Goal: Check status: Check status

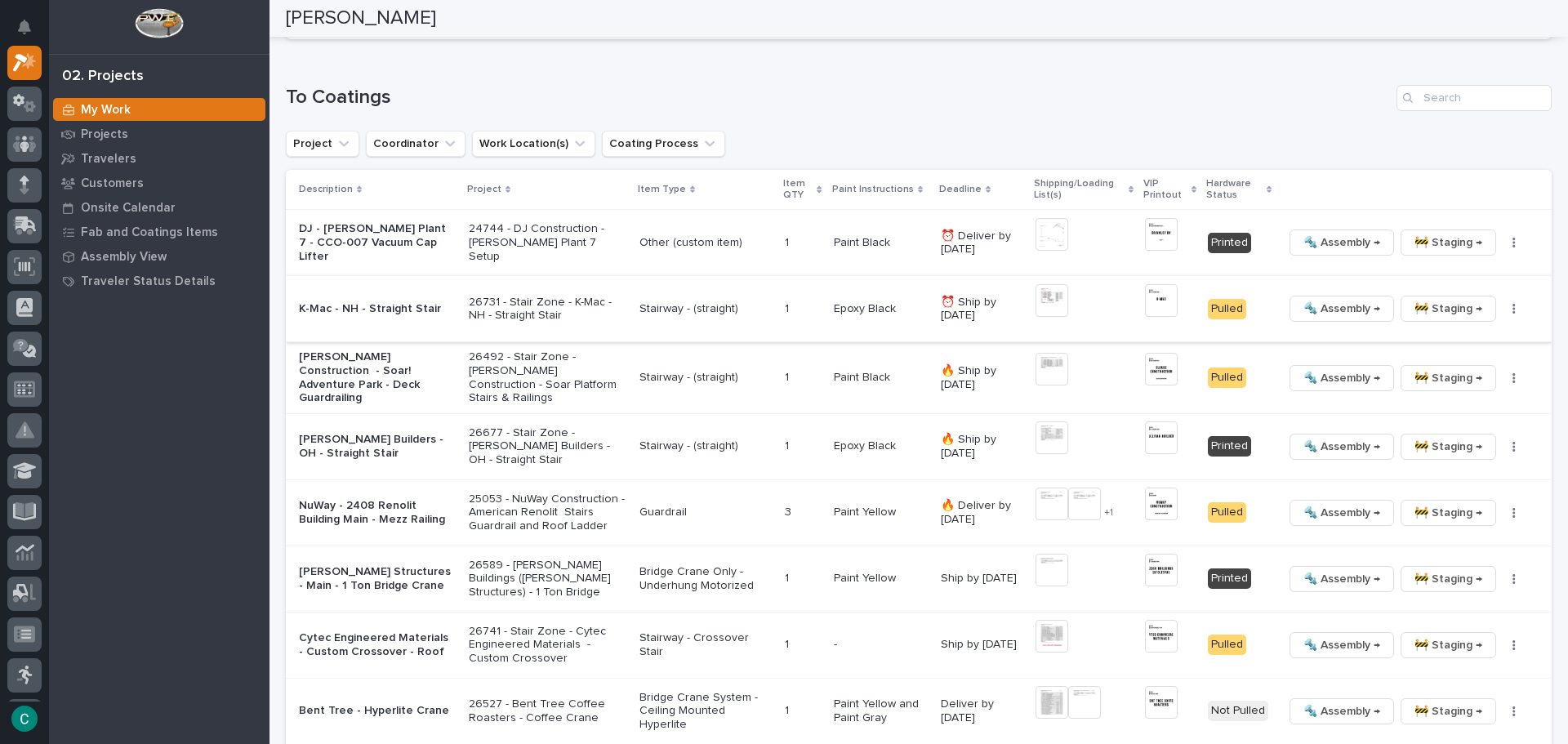
scroll to position [1633, 0]
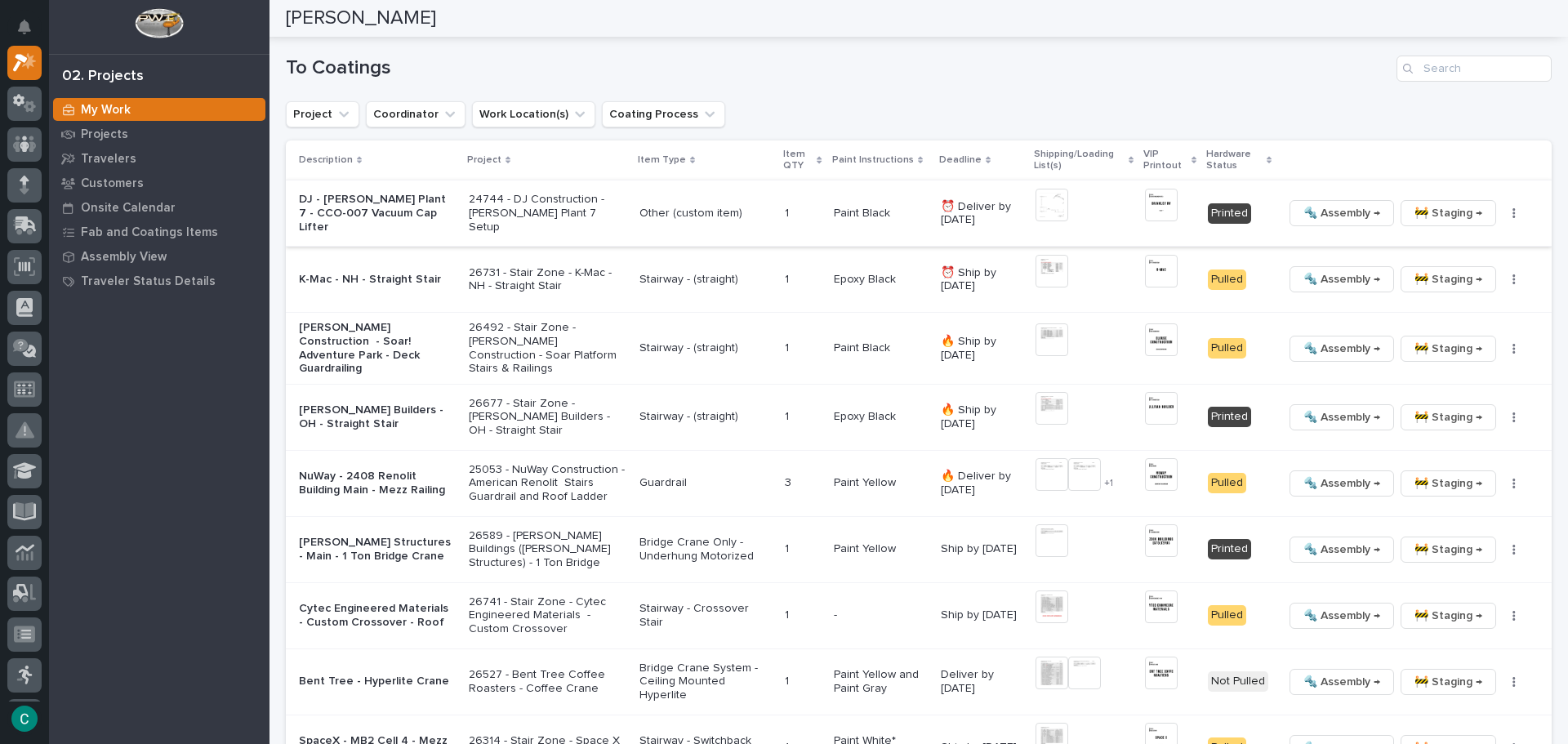
click at [1046, 197] on img at bounding box center [1052, 205] width 32 height 32
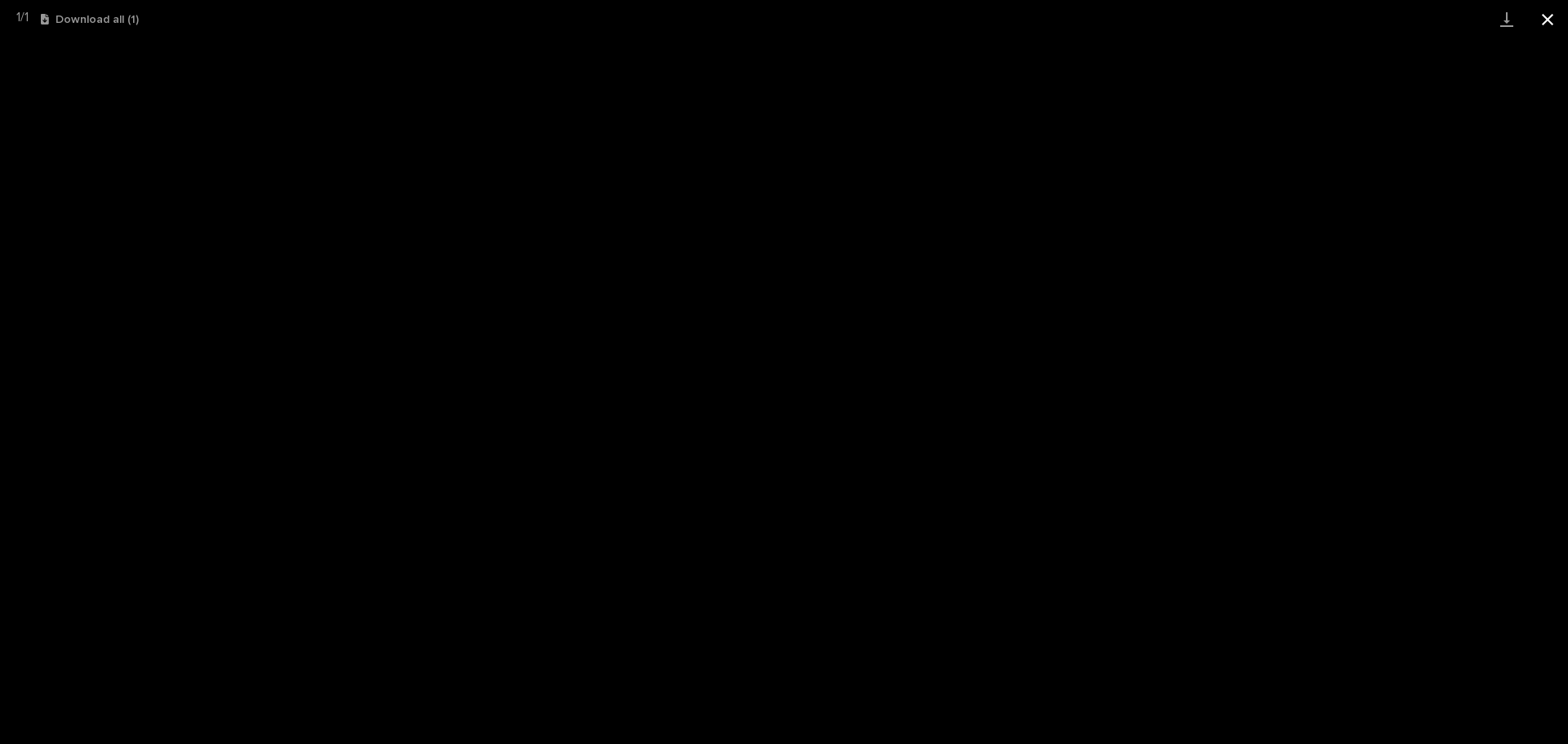
click at [1551, 17] on button "Close gallery" at bounding box center [1547, 19] width 41 height 39
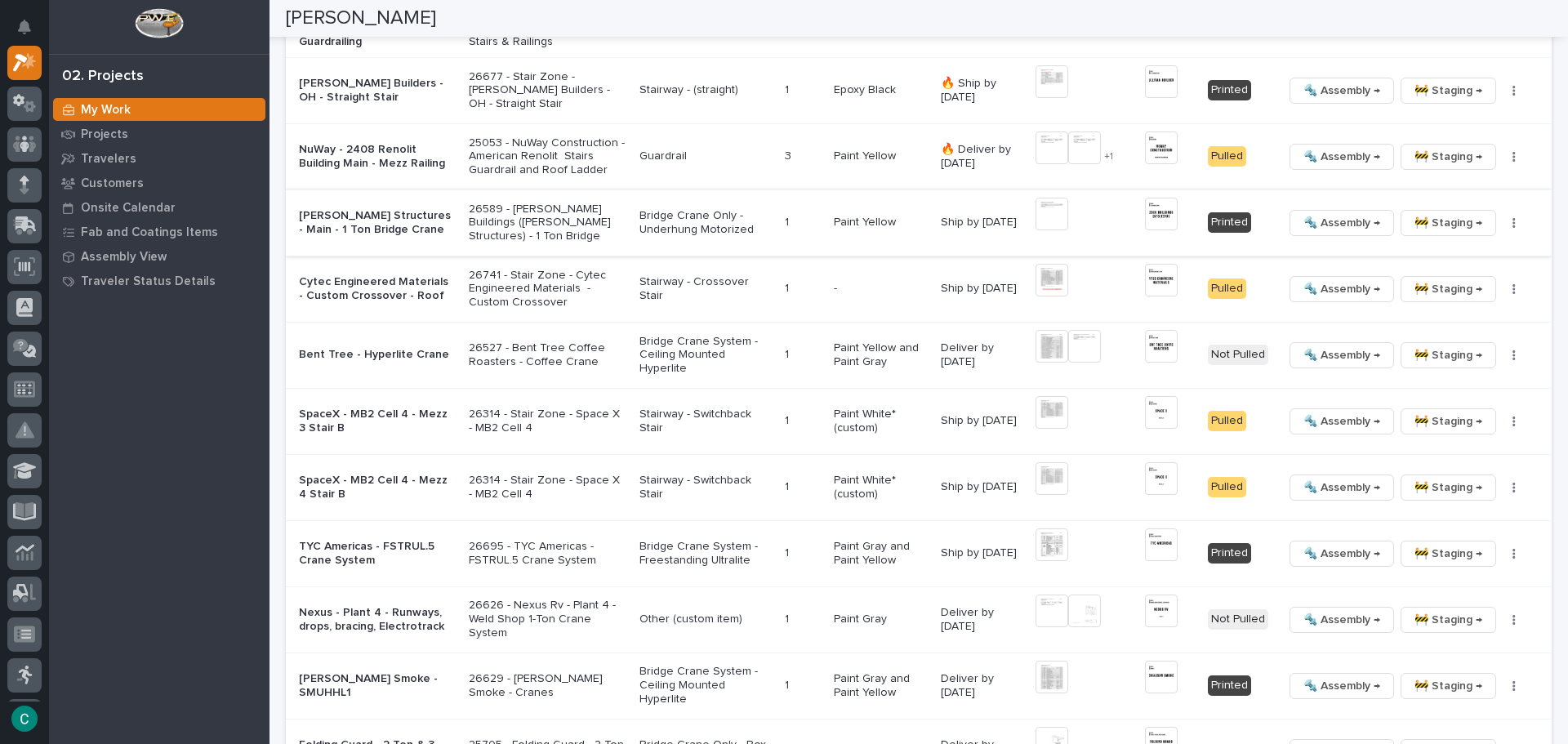
scroll to position [2042, 0]
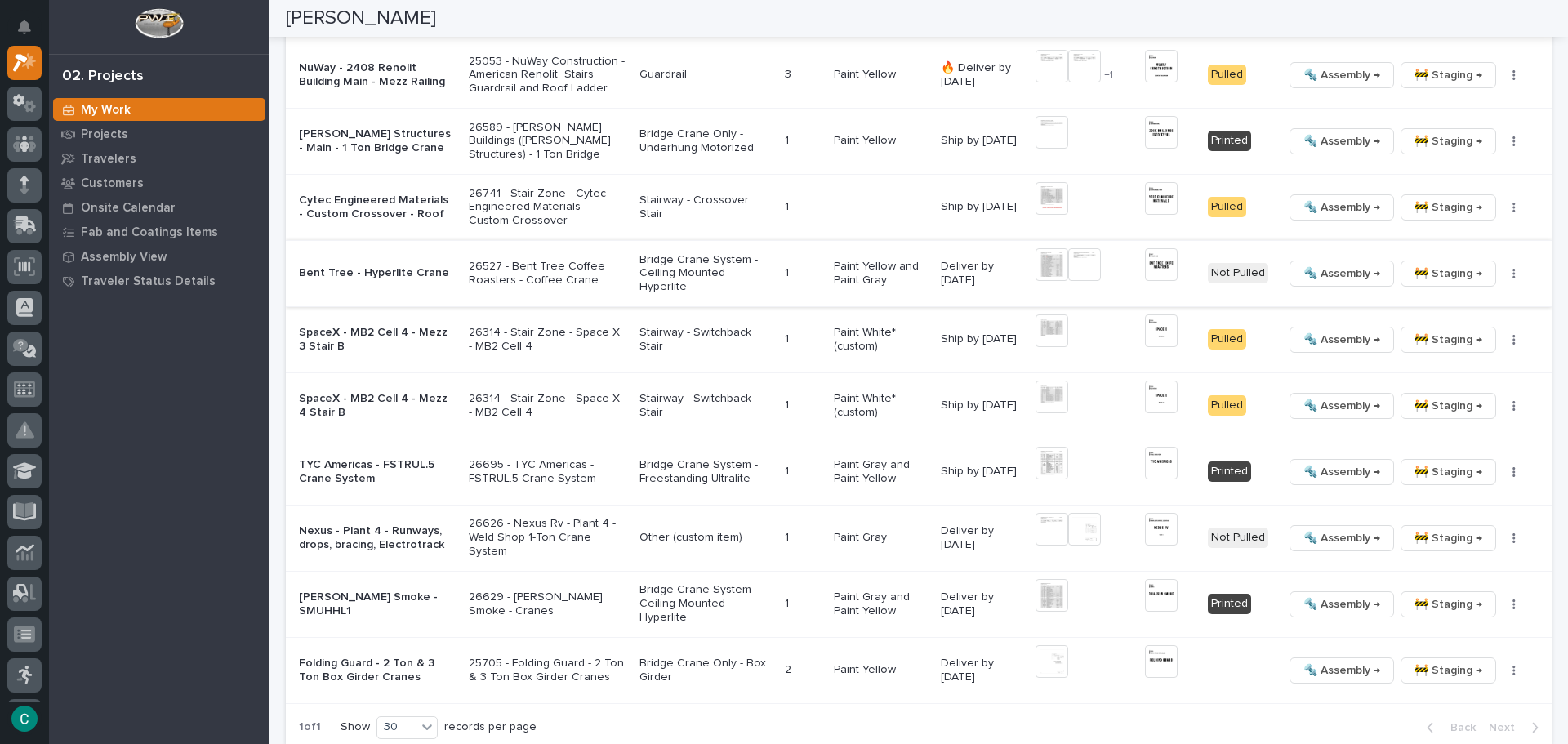
click at [1150, 265] on img at bounding box center [1161, 264] width 32 height 32
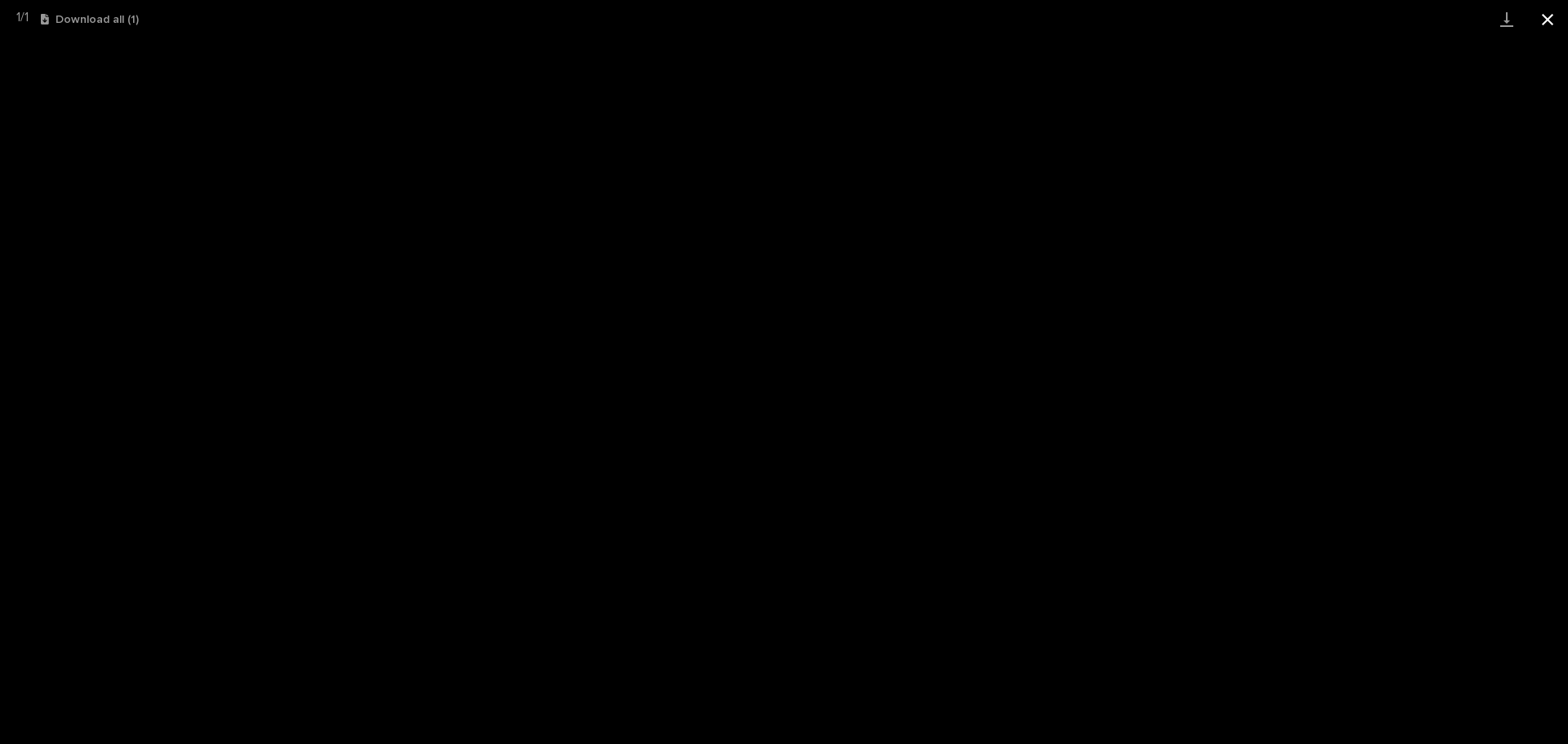
click at [1545, 18] on button "Close gallery" at bounding box center [1547, 19] width 41 height 39
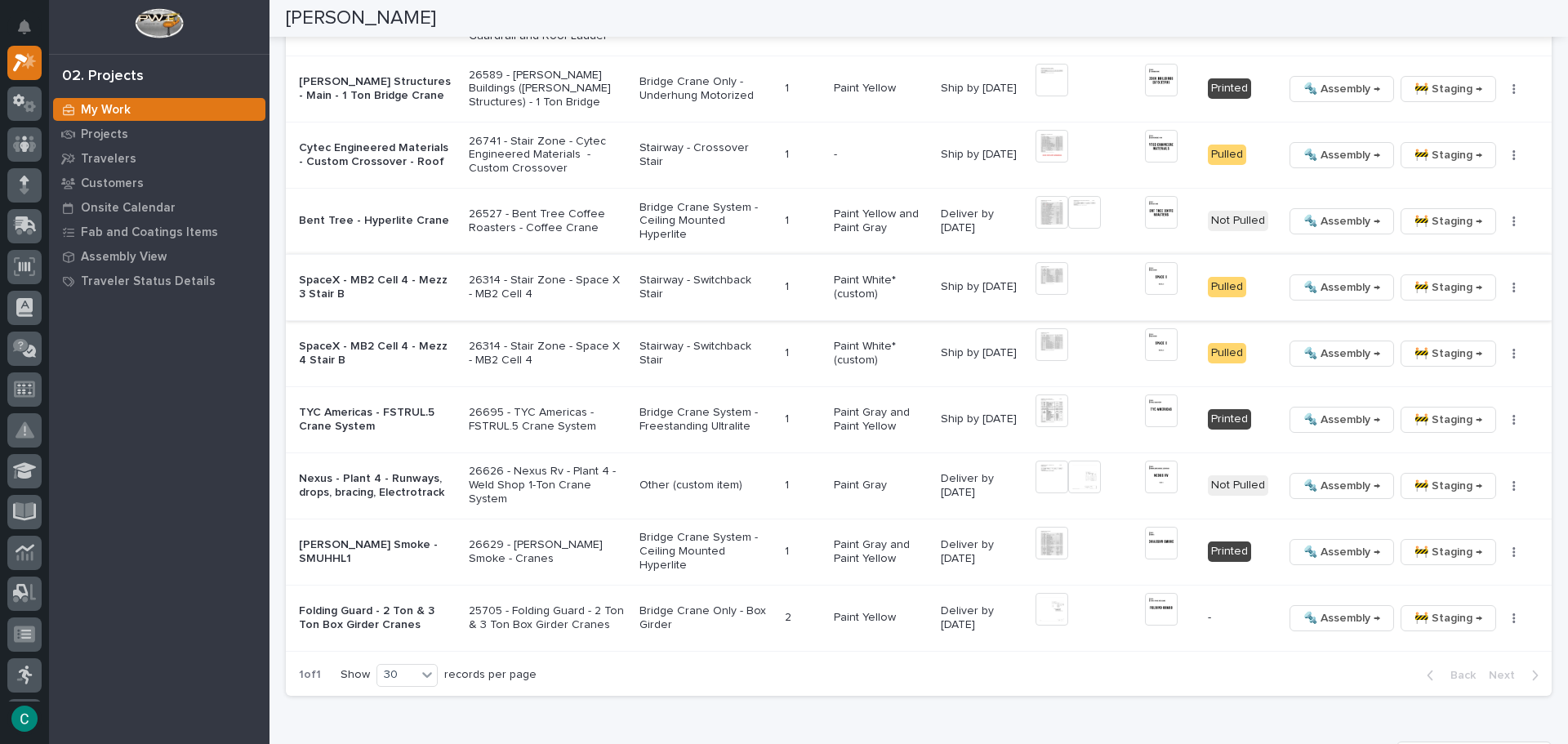
scroll to position [2123, 0]
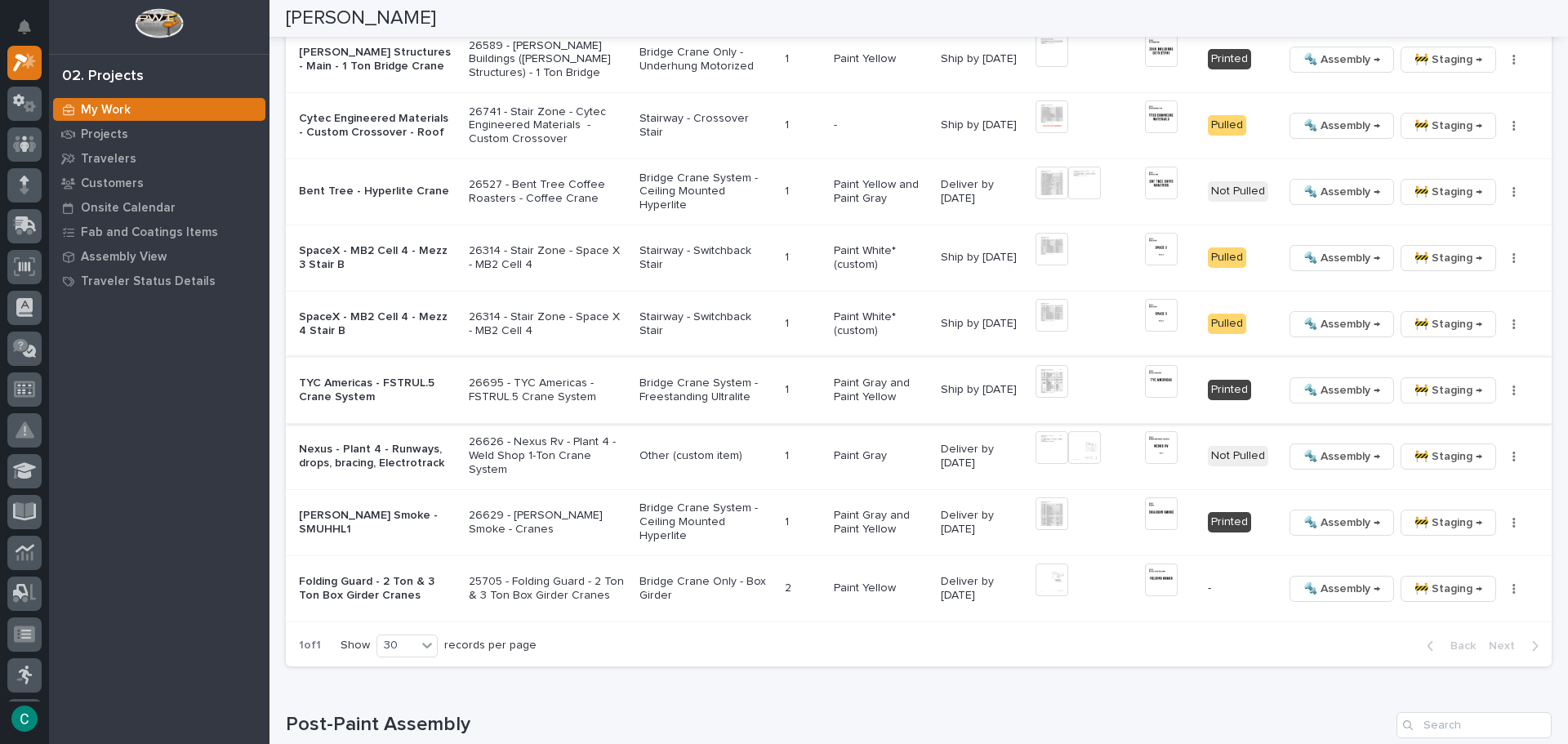
click at [1161, 381] on img at bounding box center [1161, 381] width 32 height 32
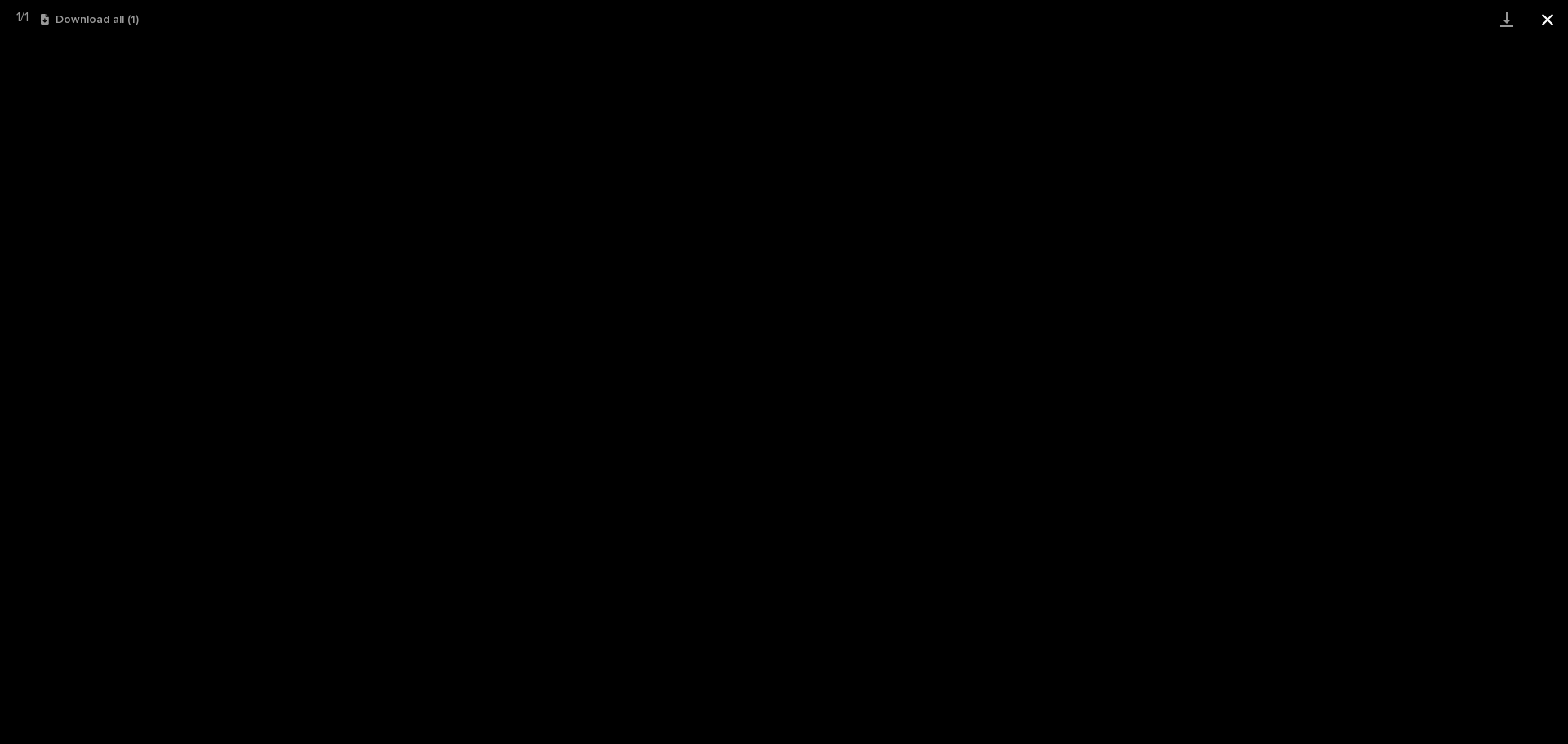
click at [1547, 28] on button "Close gallery" at bounding box center [1547, 19] width 41 height 39
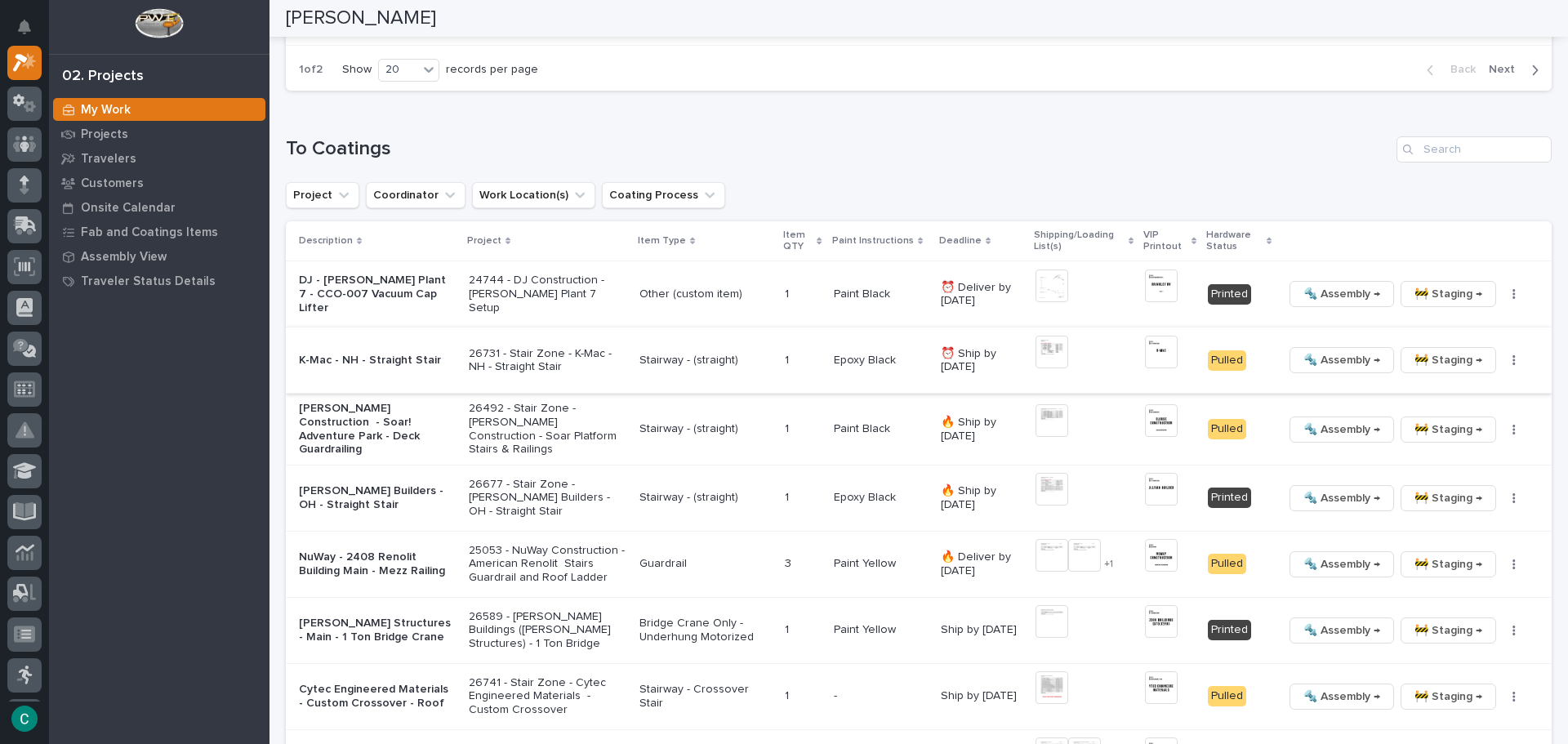
scroll to position [1551, 0]
click at [1156, 345] on img at bounding box center [1161, 353] width 32 height 32
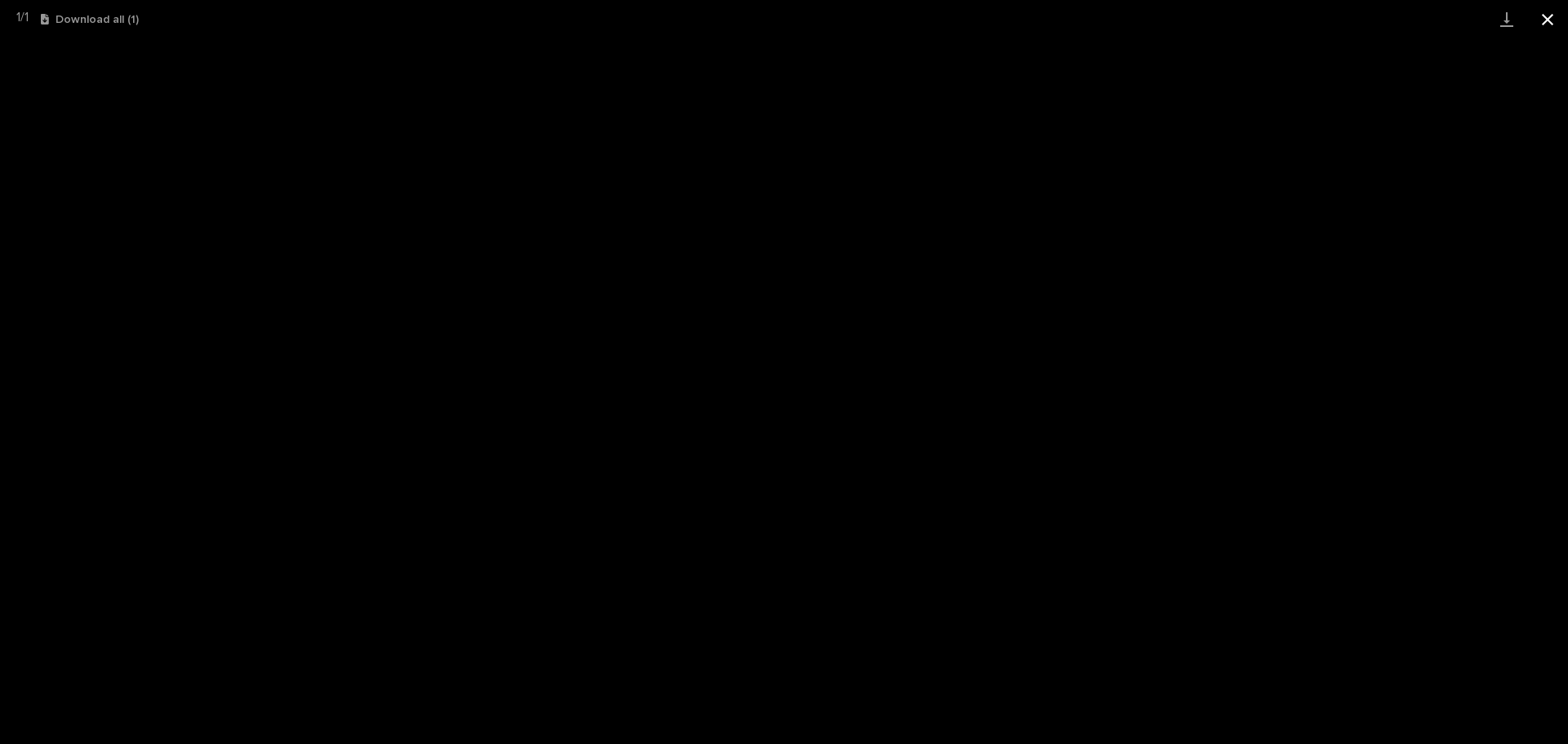
click at [1552, 14] on button "Close gallery" at bounding box center [1547, 19] width 41 height 39
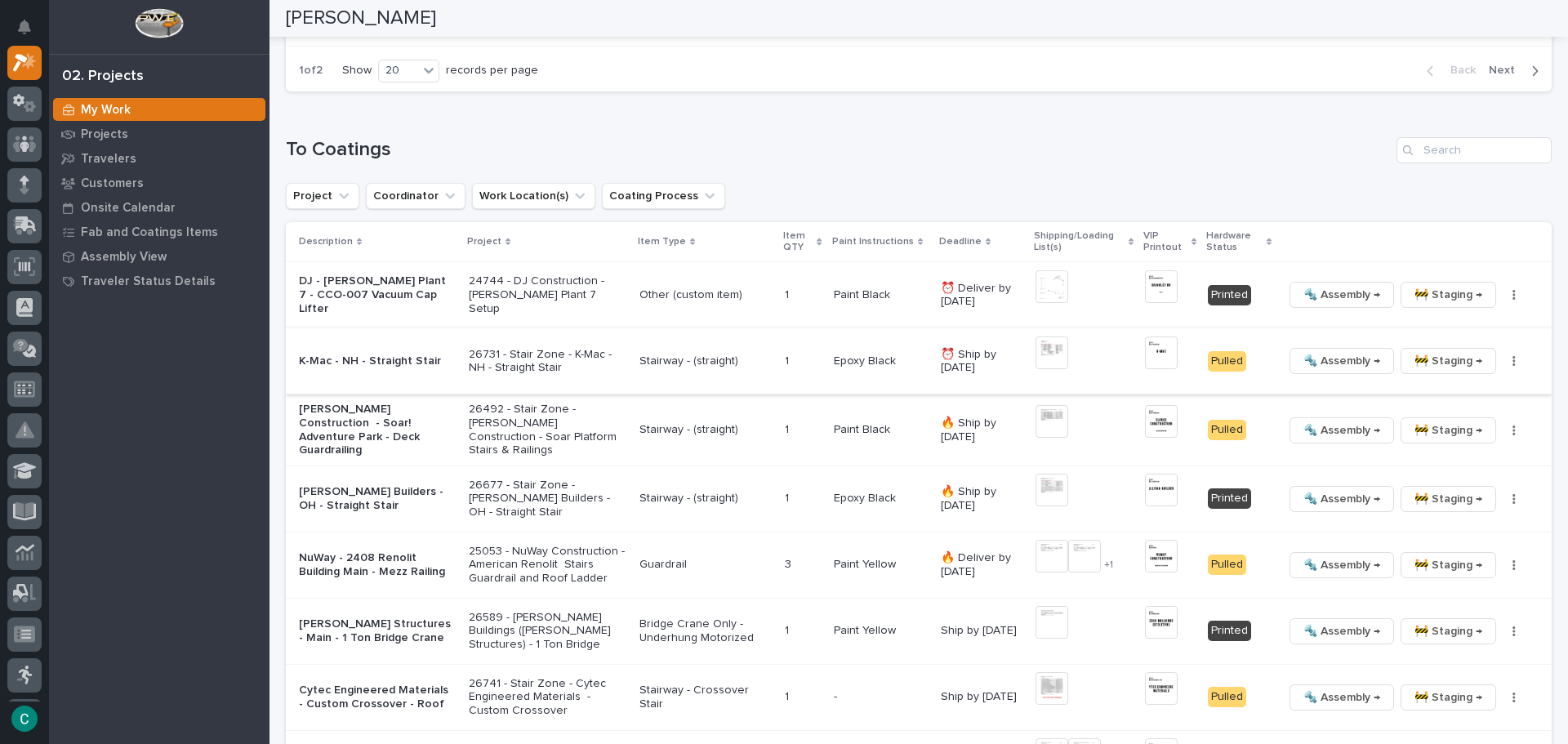
click at [1451, 362] on span "🚧 Staging →" at bounding box center [1448, 361] width 68 height 20
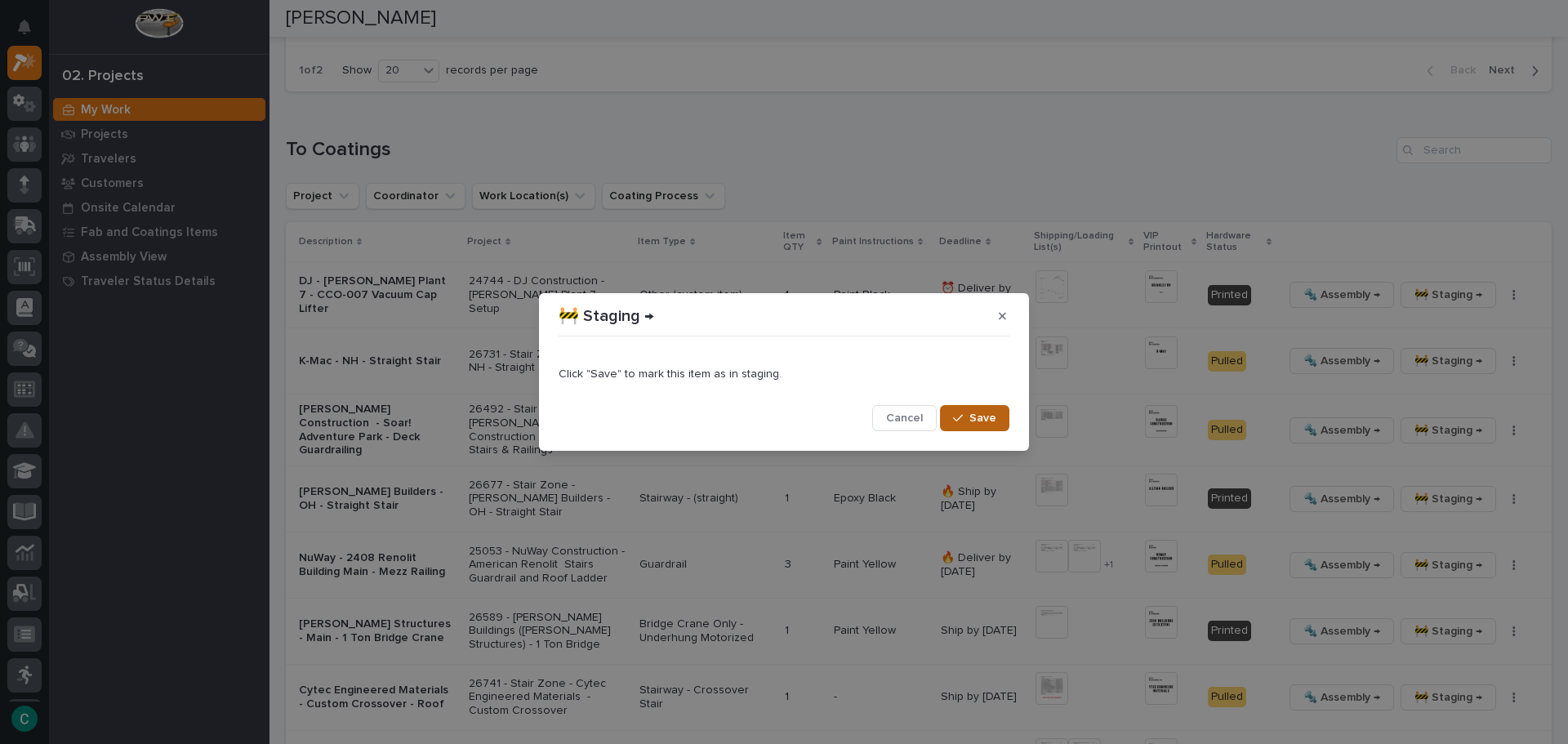
click at [967, 414] on div "button" at bounding box center [962, 418] width 16 height 12
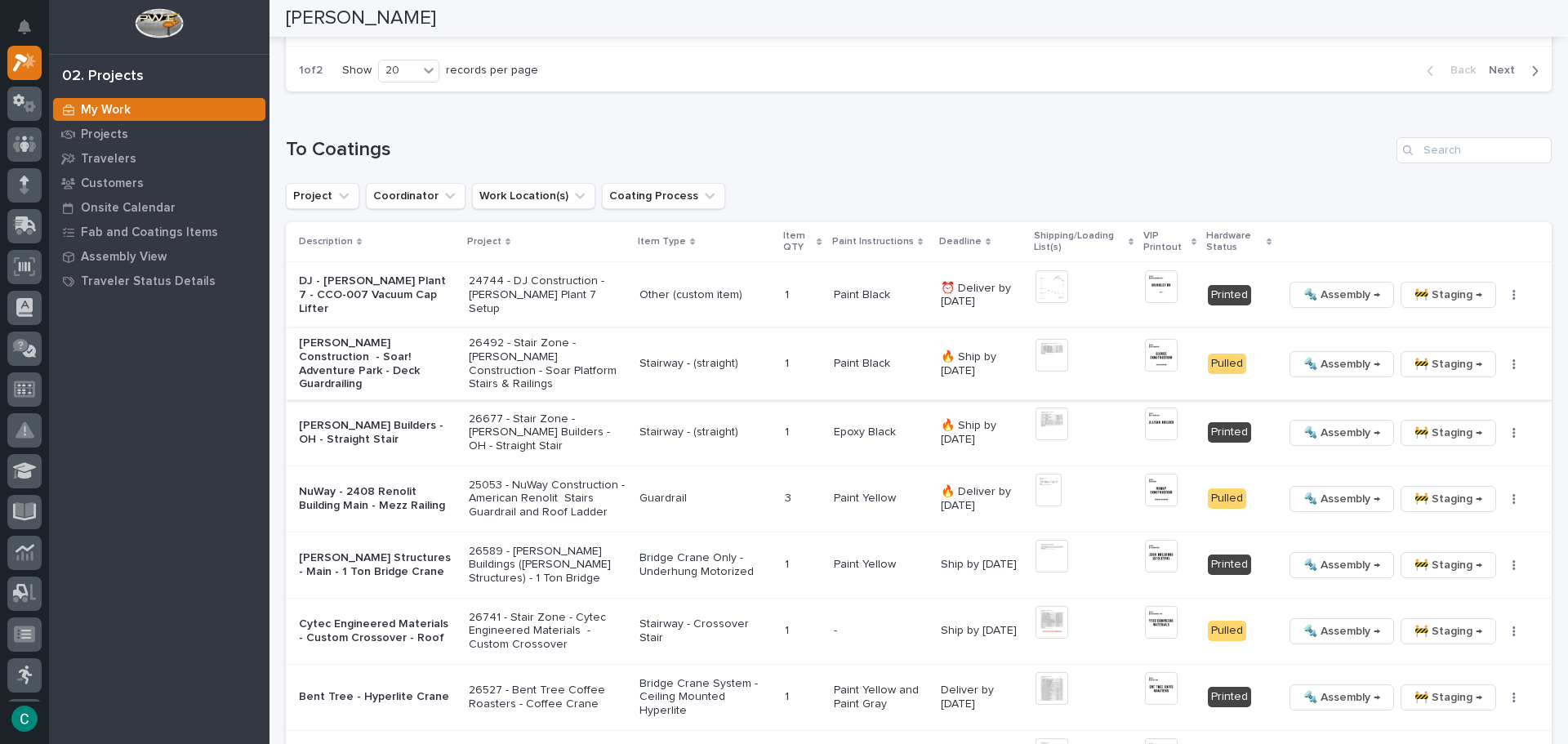
scroll to position [1519, 0]
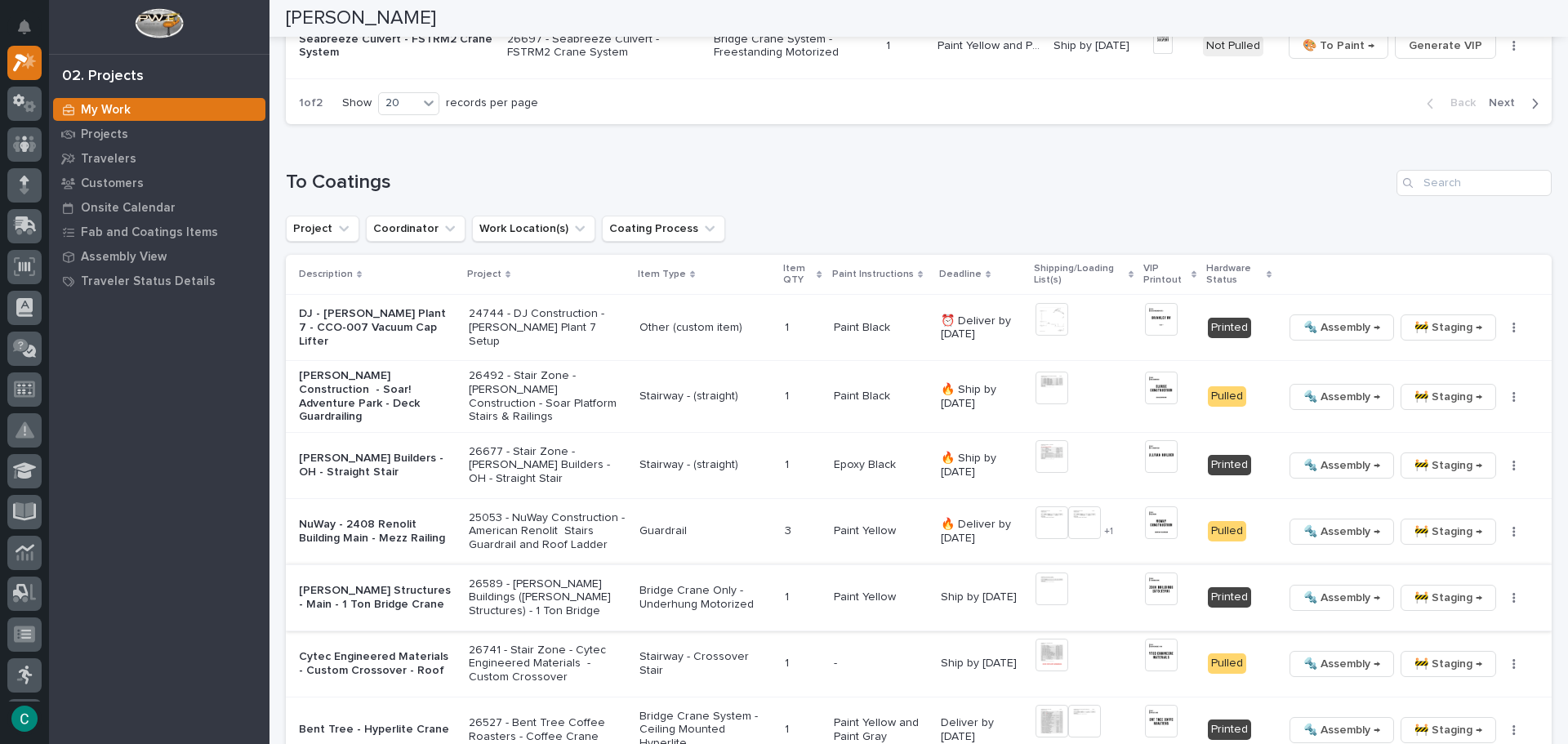
click at [1355, 593] on span "🔩 Assembly →" at bounding box center [1342, 598] width 77 height 20
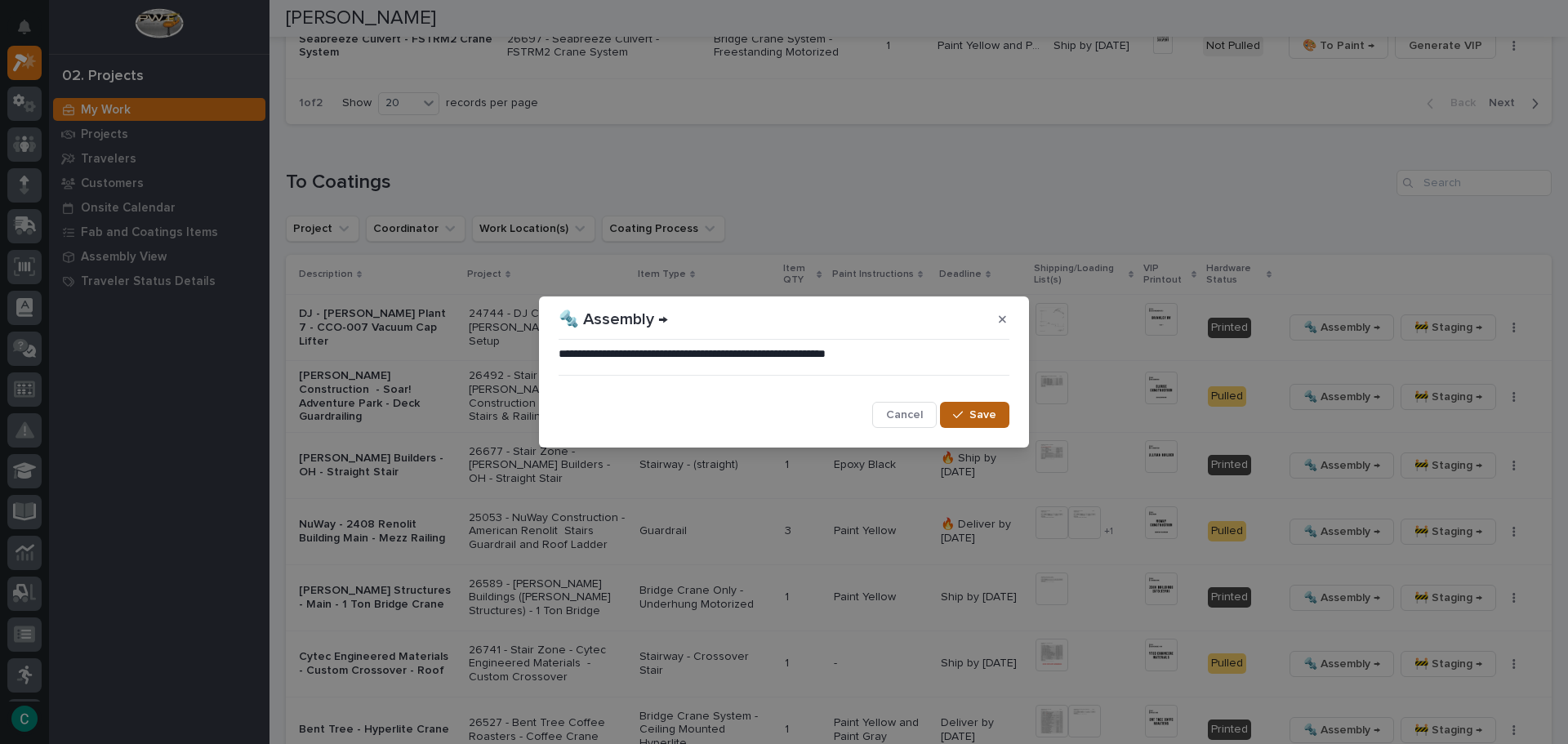
click at [985, 420] on span "Save" at bounding box center [983, 415] width 27 height 14
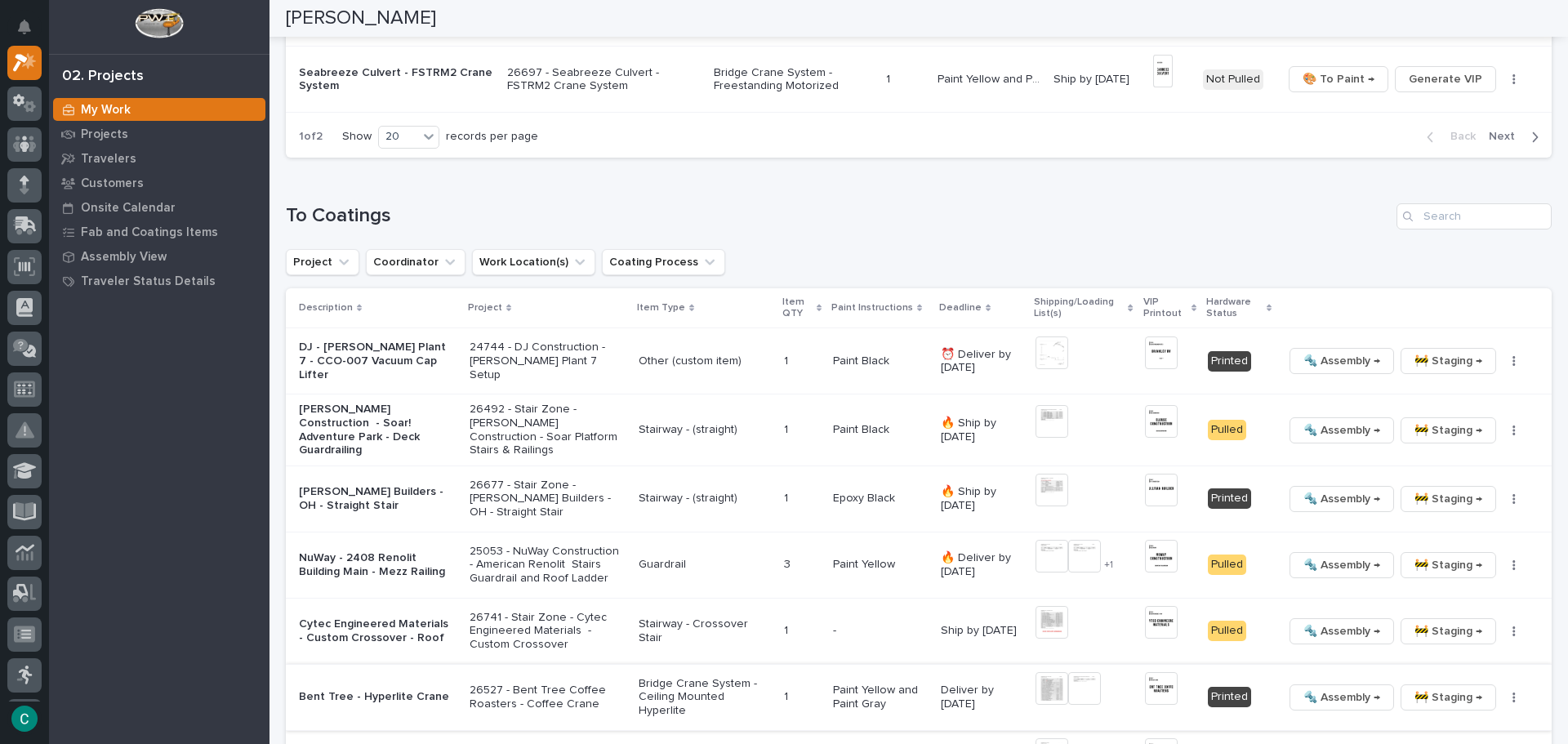
scroll to position [1515, 0]
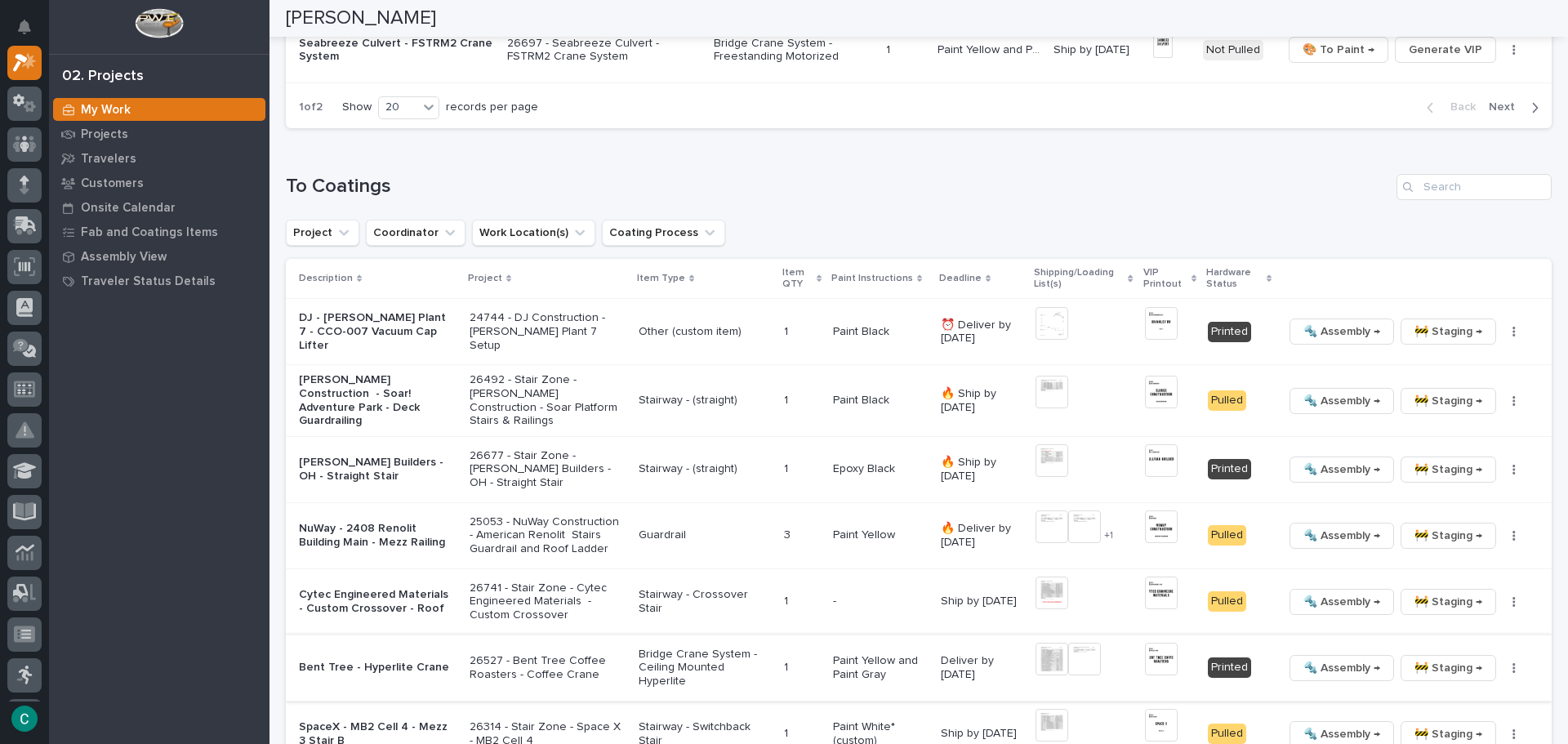
click at [1048, 648] on img at bounding box center [1052, 659] width 32 height 32
click at [1052, 655] on img at bounding box center [1052, 659] width 32 height 32
click at [1038, 652] on img at bounding box center [1052, 659] width 32 height 32
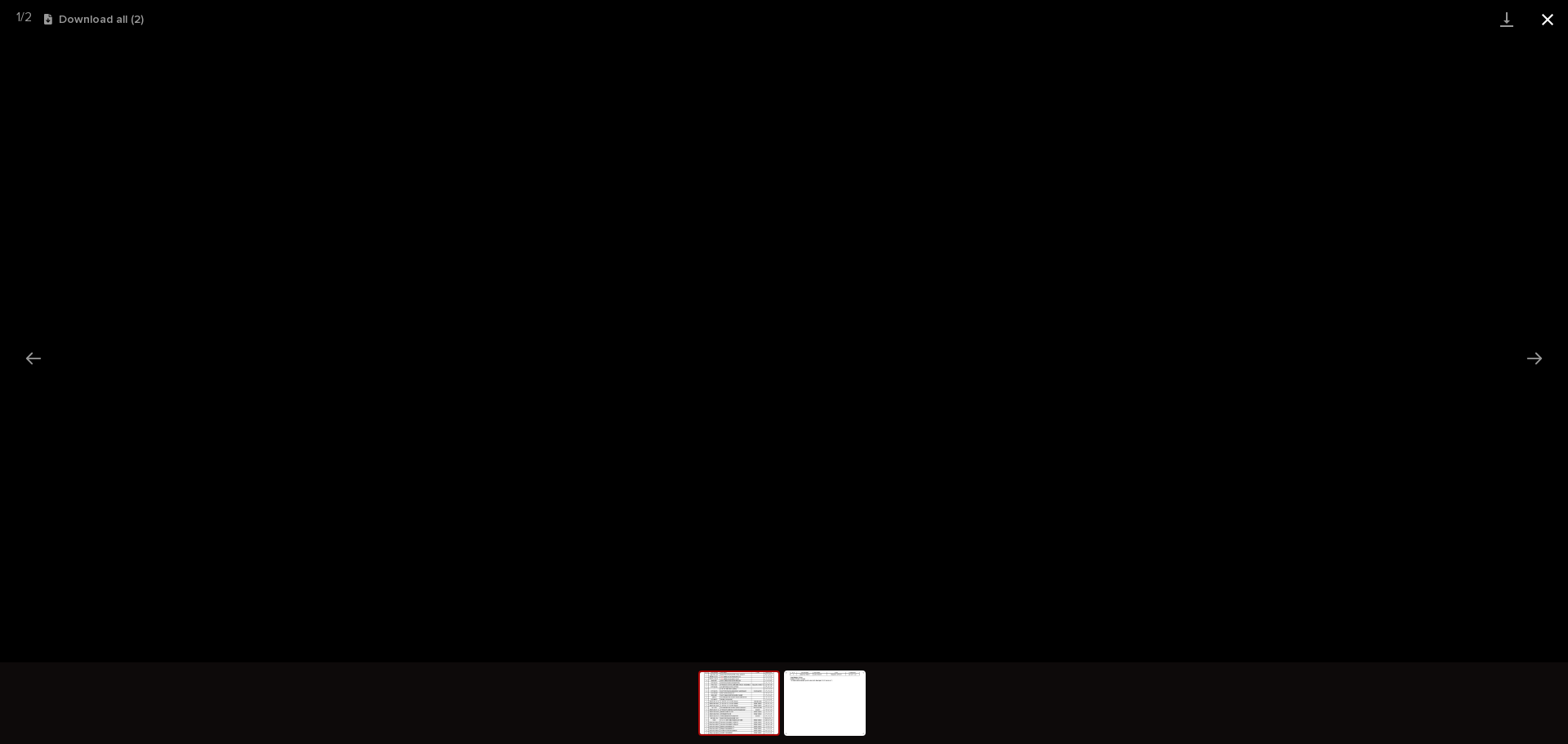
click at [1547, 15] on button "Close gallery" at bounding box center [1547, 19] width 41 height 39
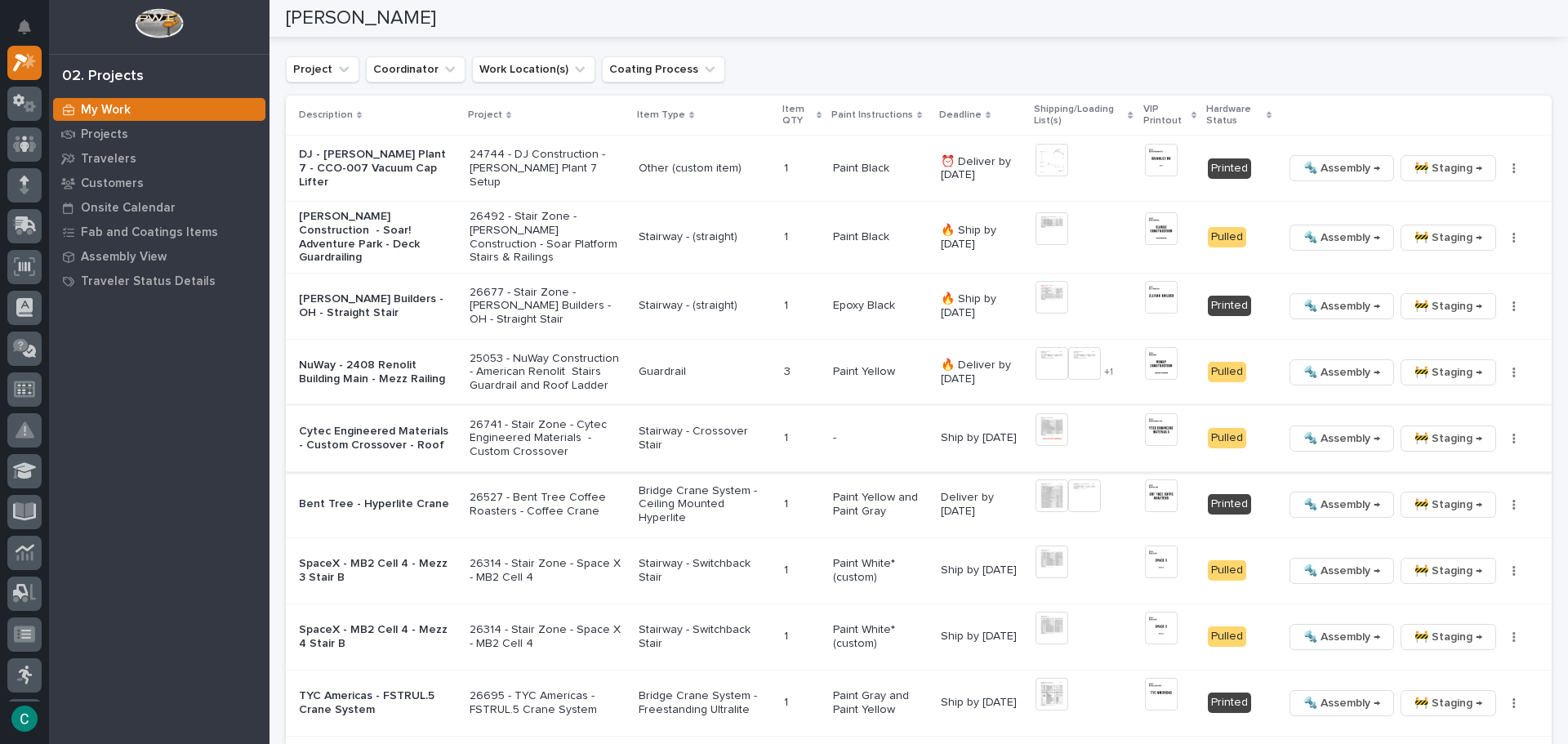
scroll to position [1759, 0]
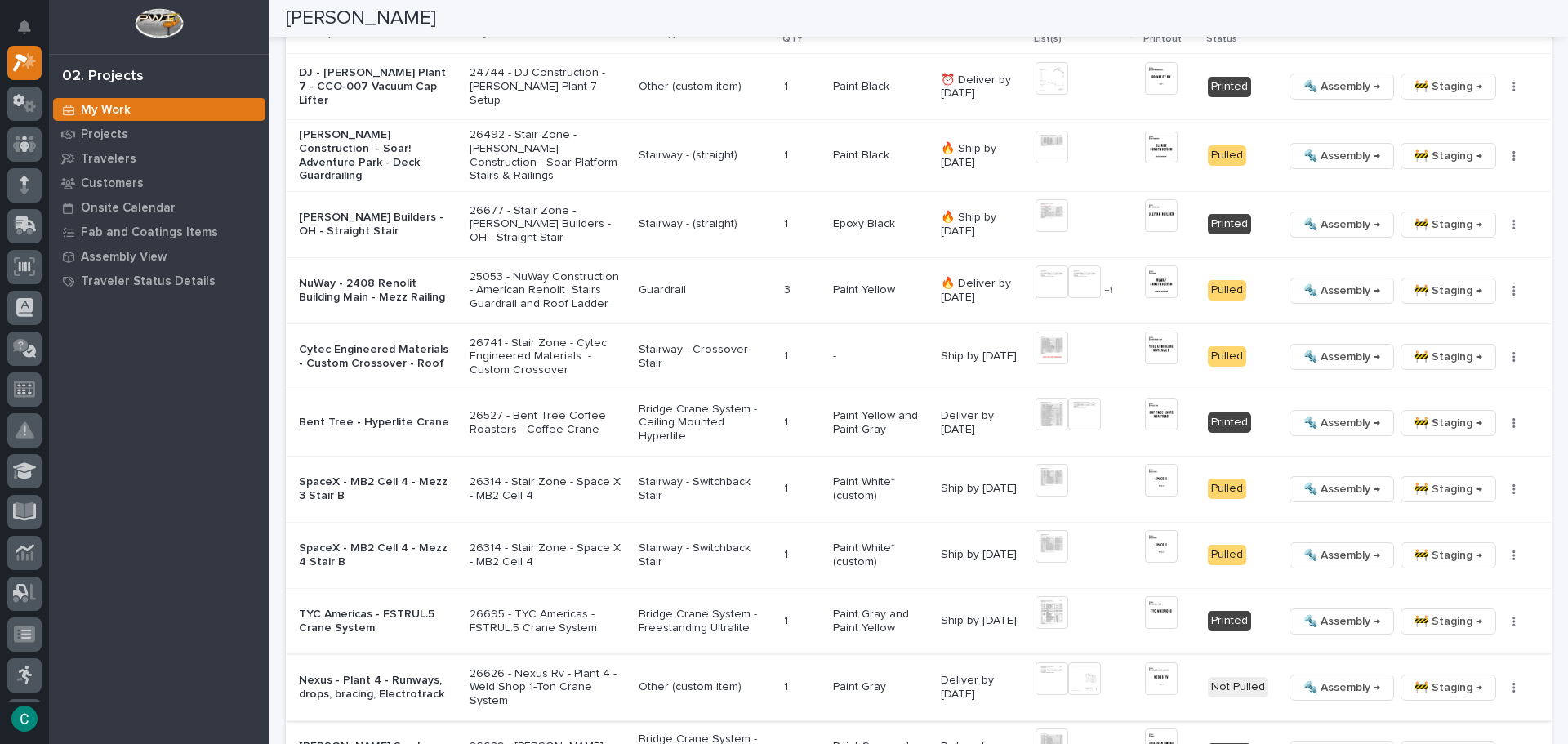
click at [1047, 664] on img at bounding box center [1052, 678] width 32 height 32
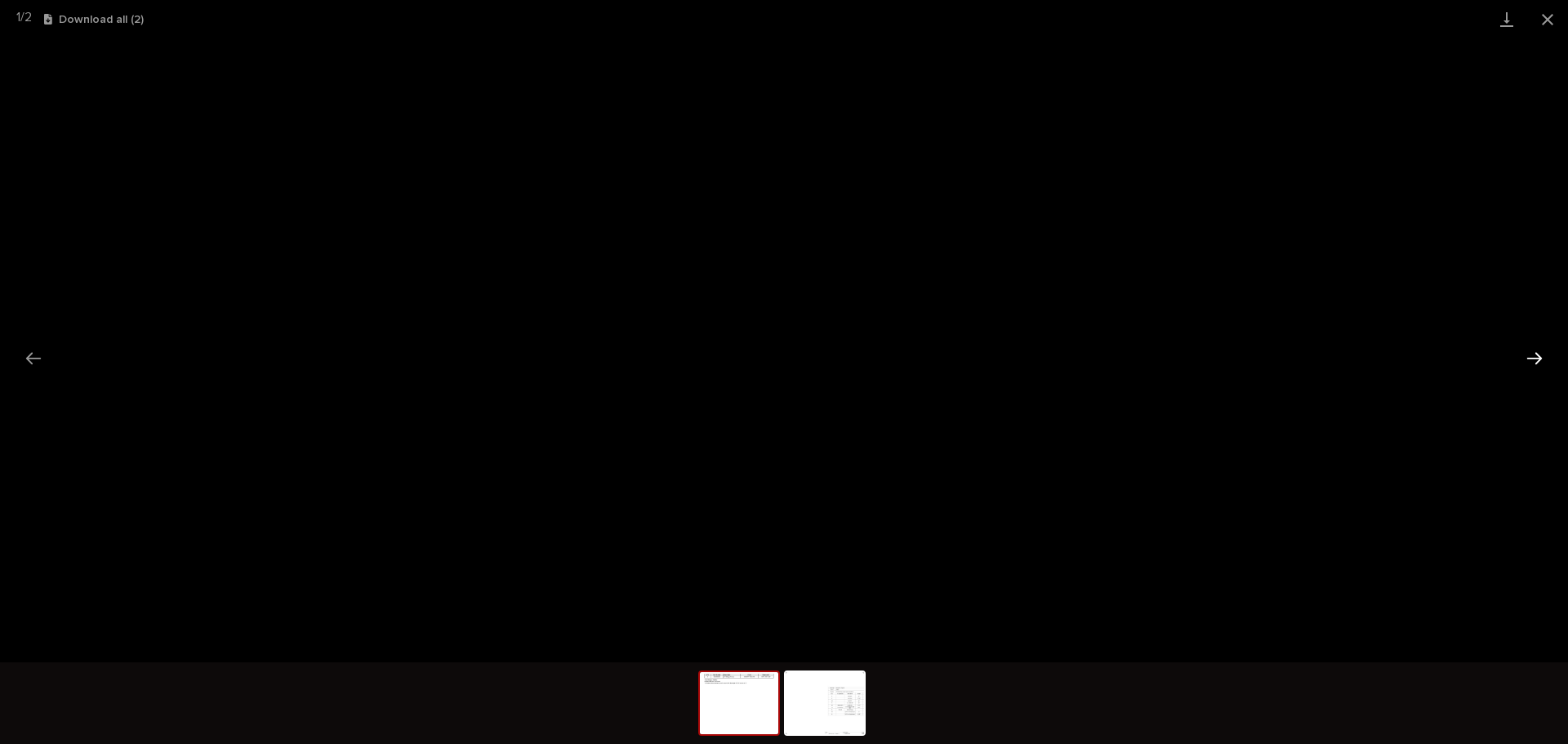
click at [1532, 366] on button "Next slide" at bounding box center [1535, 357] width 34 height 32
click at [1547, 18] on button "Close gallery" at bounding box center [1547, 19] width 41 height 39
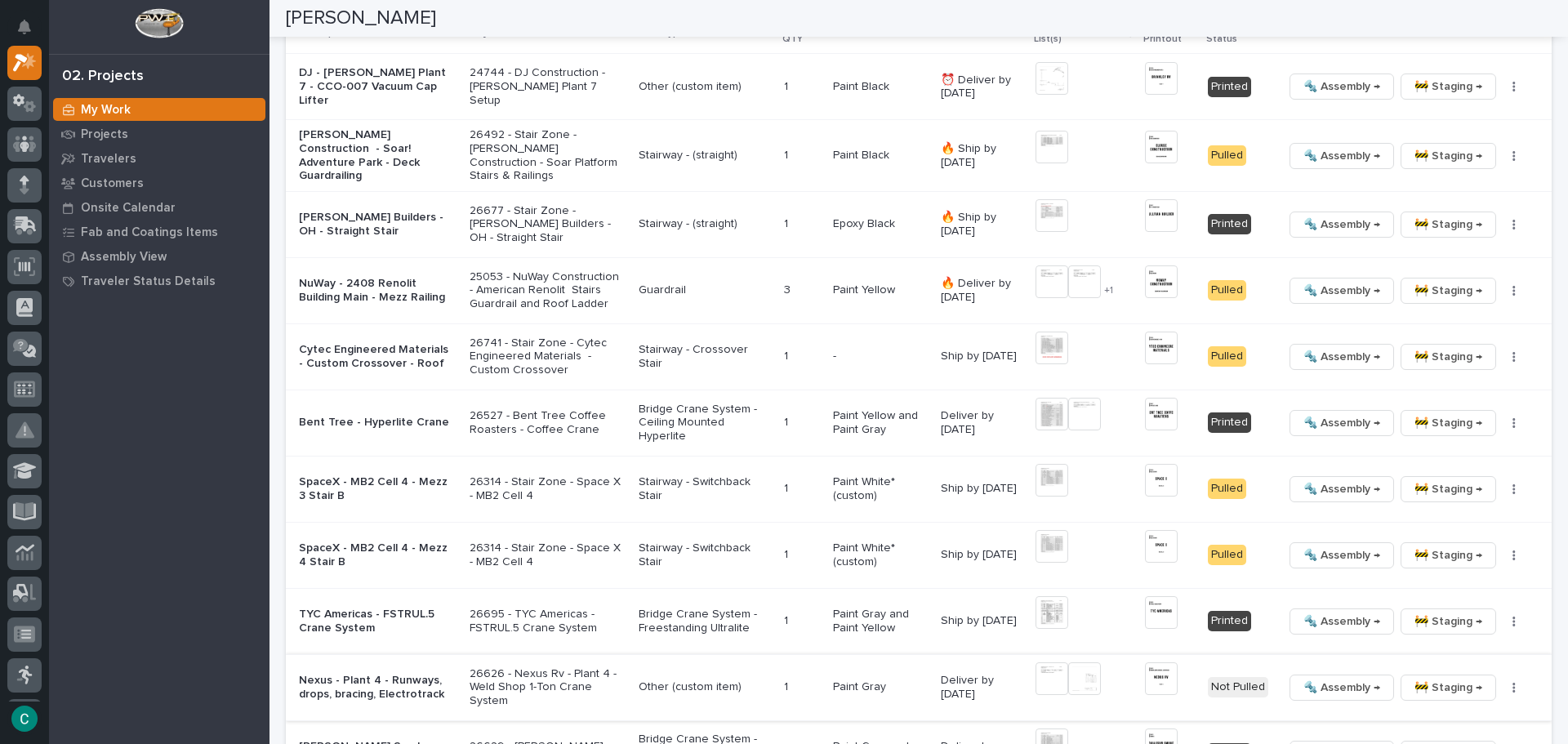
click at [1162, 677] on img at bounding box center [1161, 678] width 32 height 32
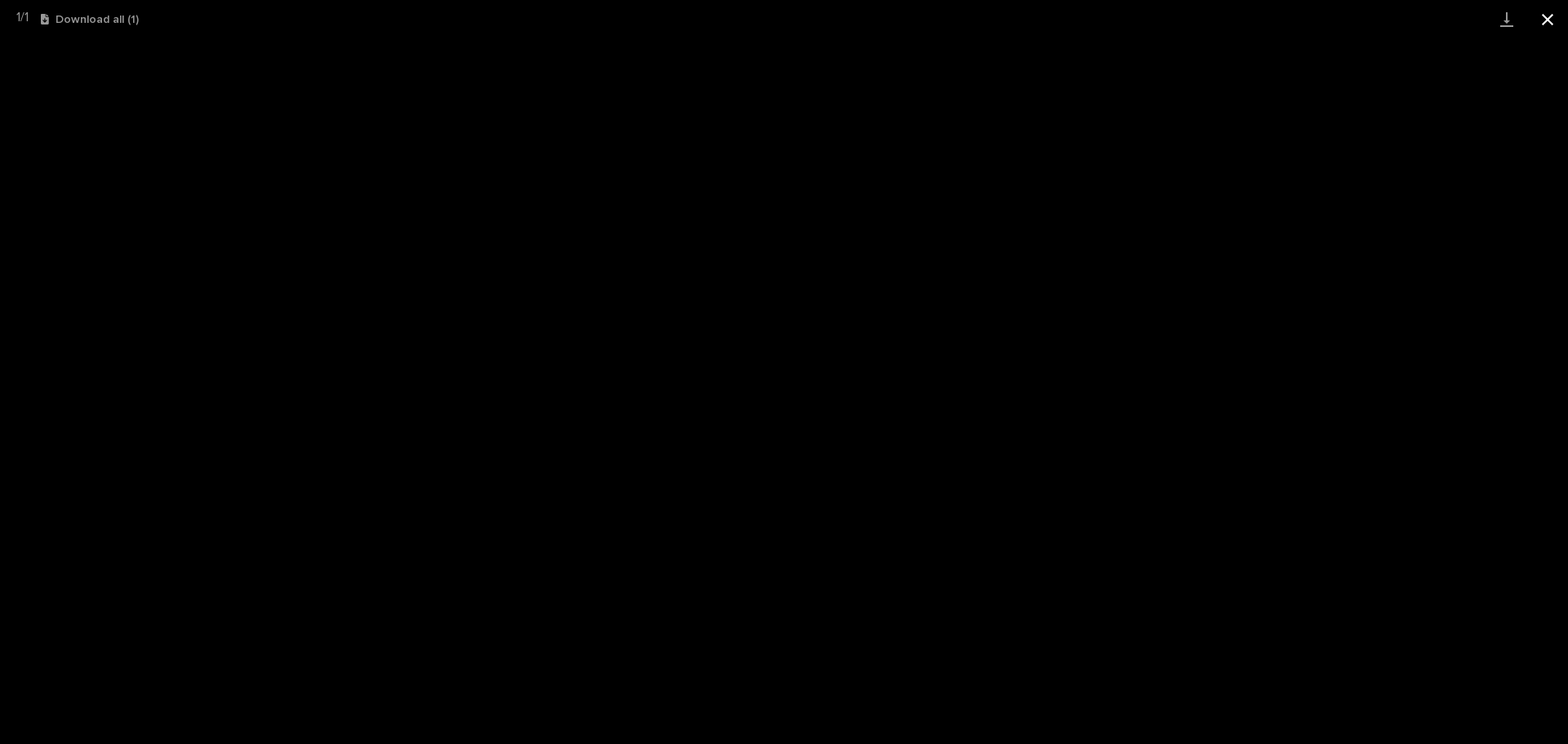
click at [1554, 14] on button "Close gallery" at bounding box center [1547, 19] width 41 height 39
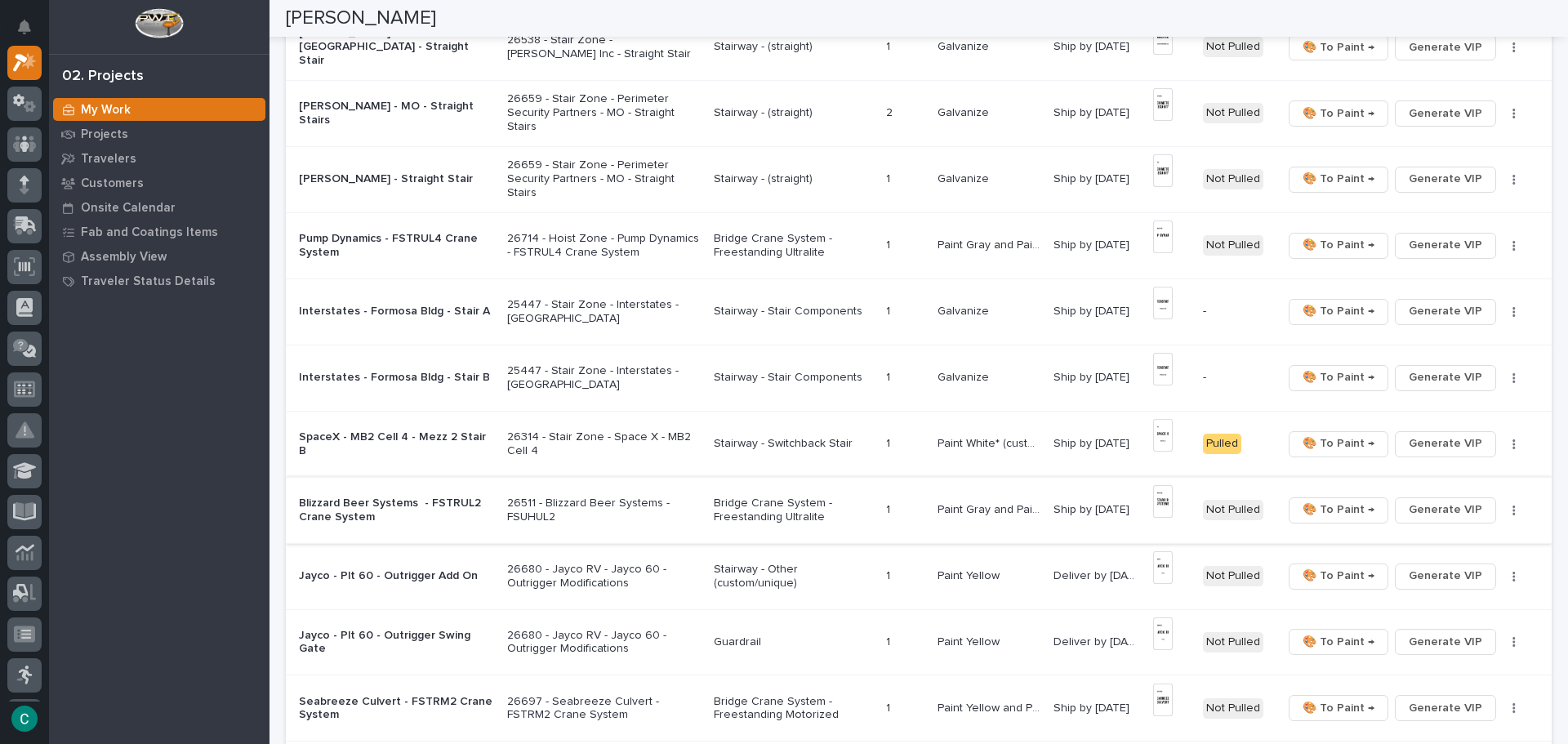
scroll to position [943, 0]
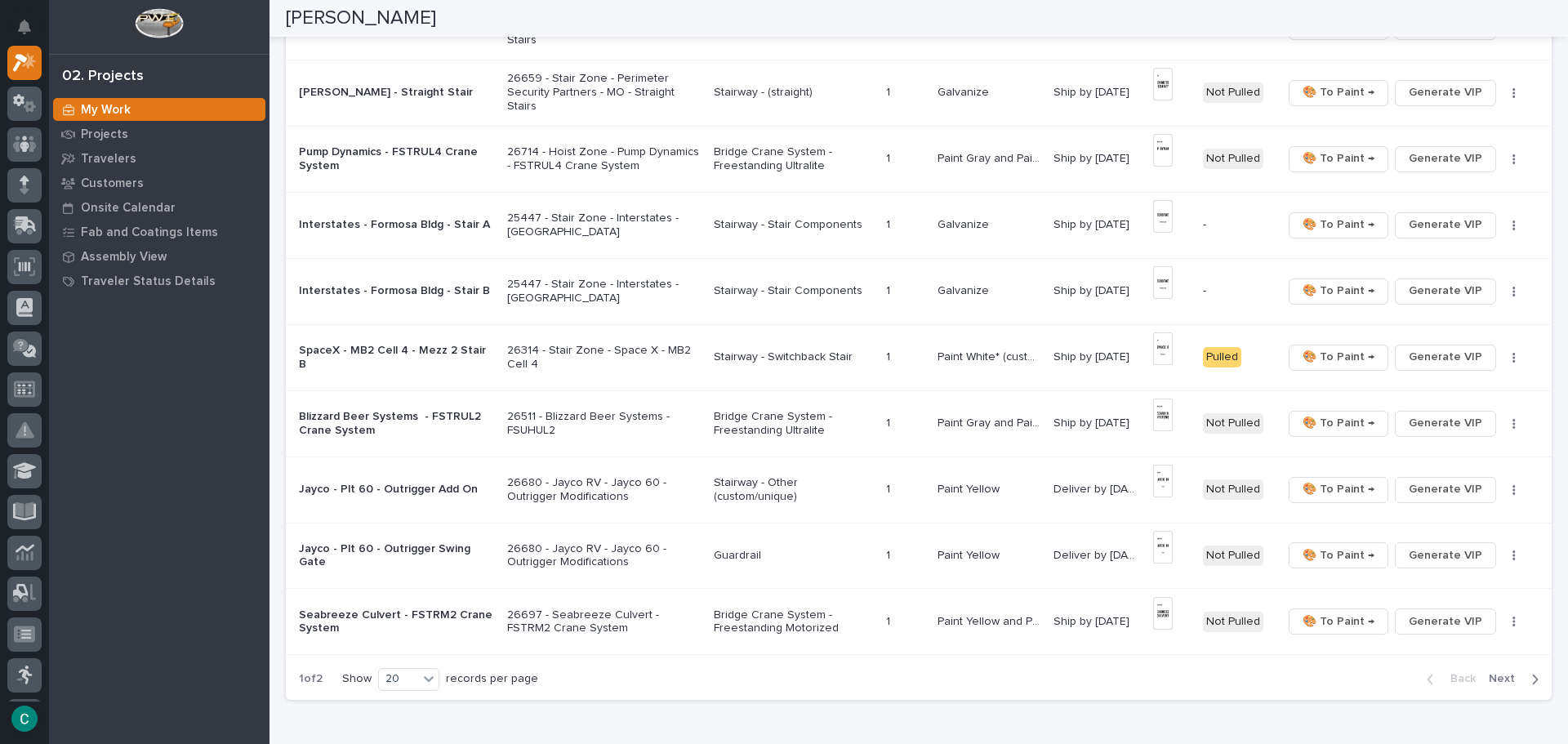
click at [1495, 678] on span "Next" at bounding box center [1508, 678] width 36 height 14
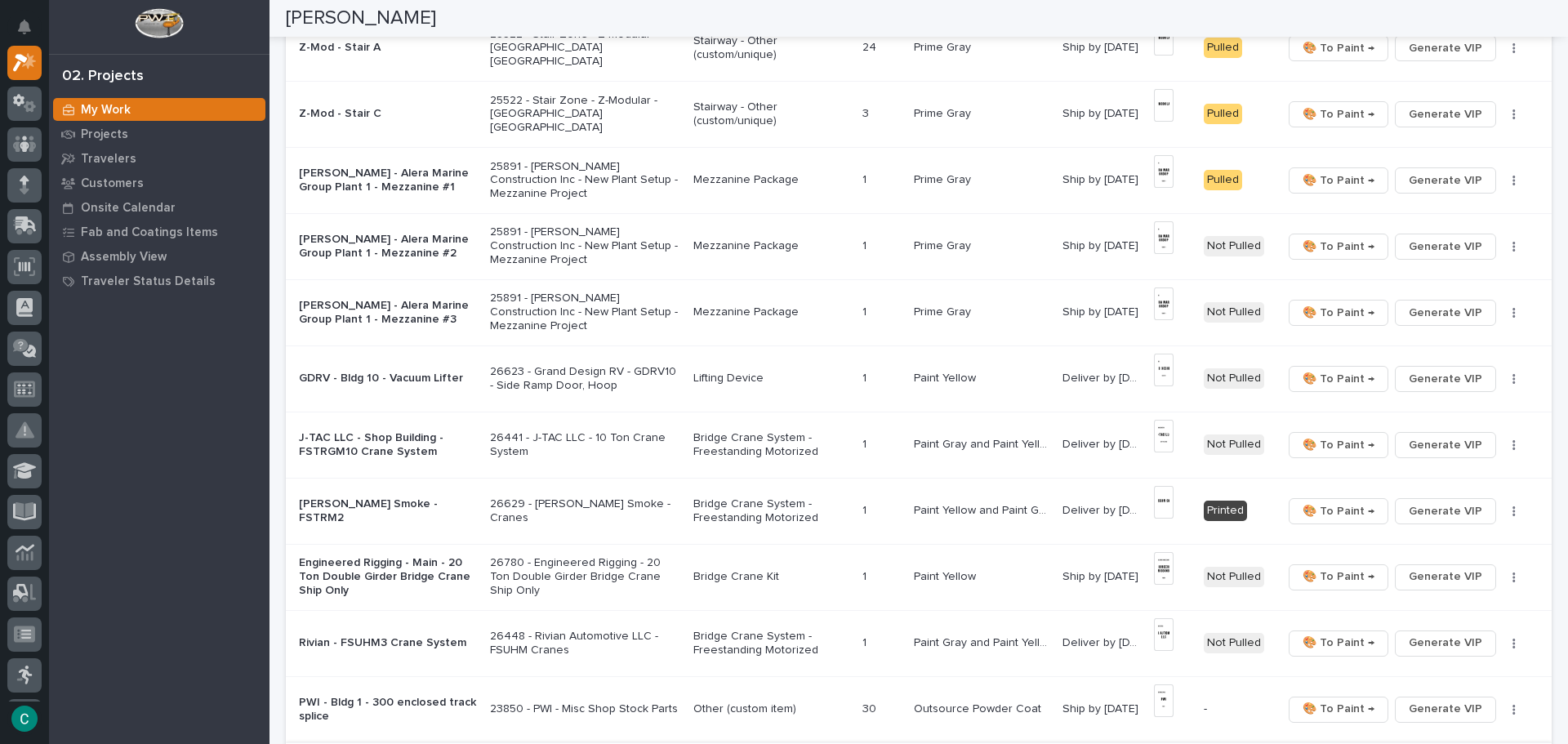
scroll to position [535, 0]
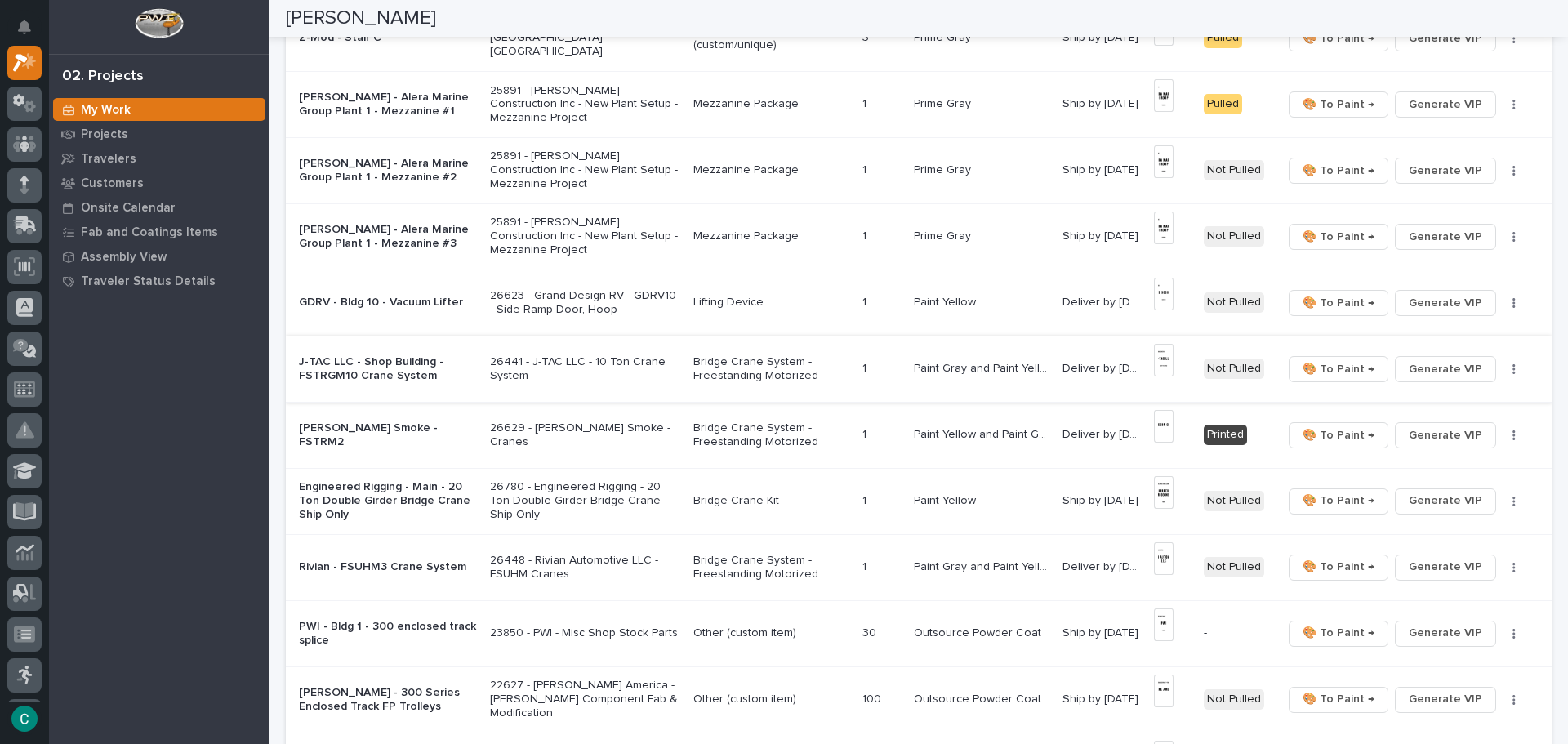
click at [1160, 360] on img at bounding box center [1163, 360] width 19 height 32
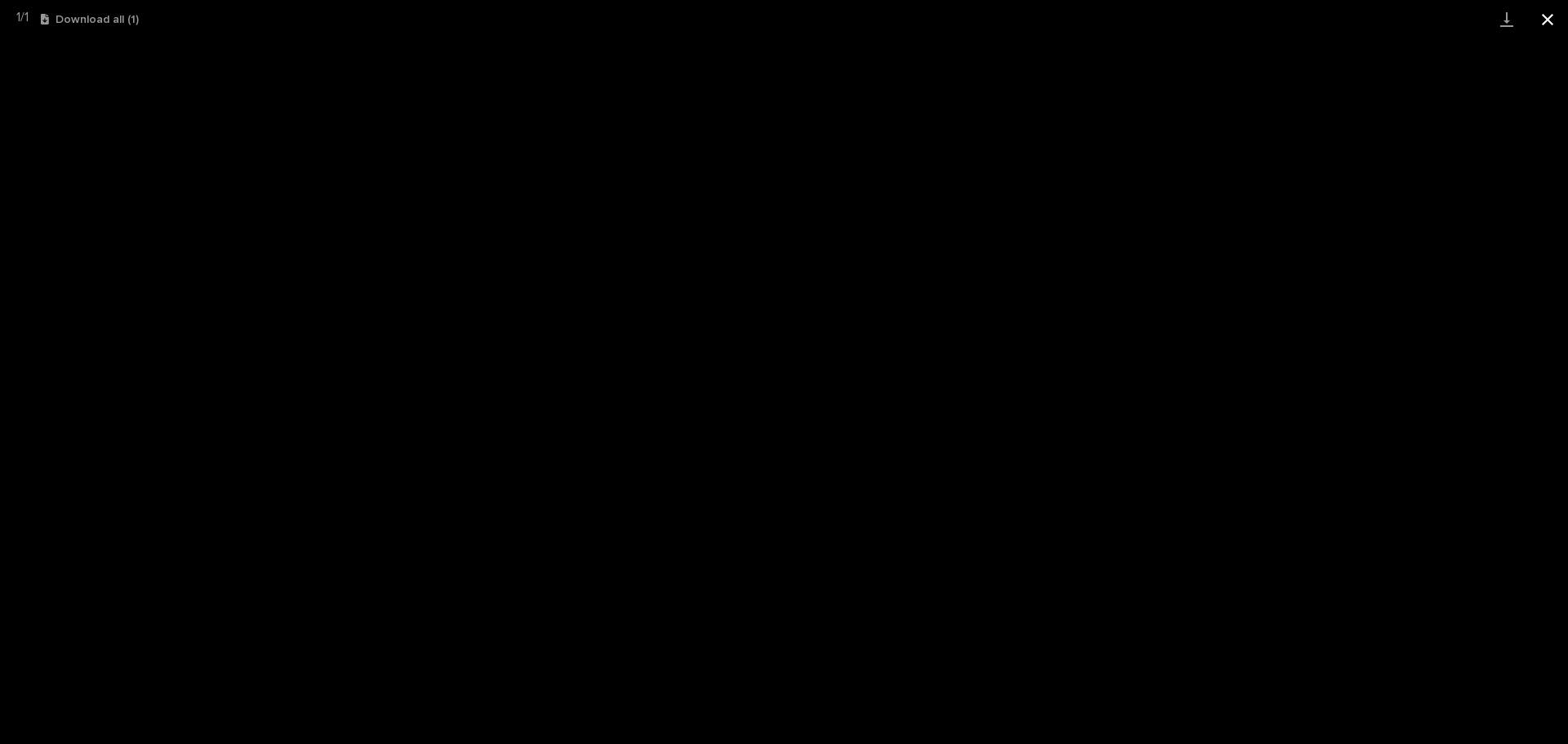
click at [1542, 15] on button "Close gallery" at bounding box center [1547, 19] width 41 height 39
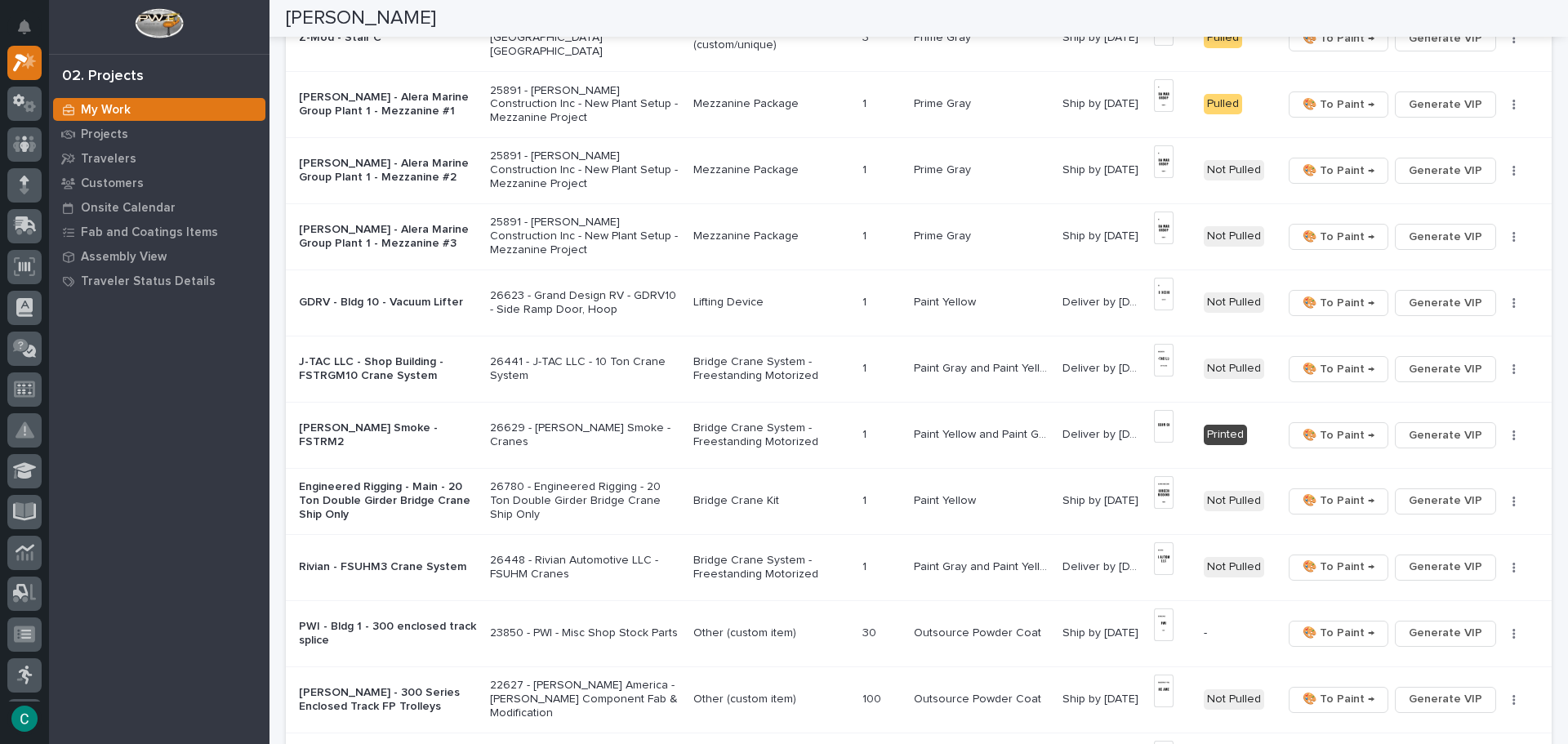
click at [435, 427] on p "[PERSON_NAME] Smoke - FSTRM2" at bounding box center [387, 435] width 178 height 28
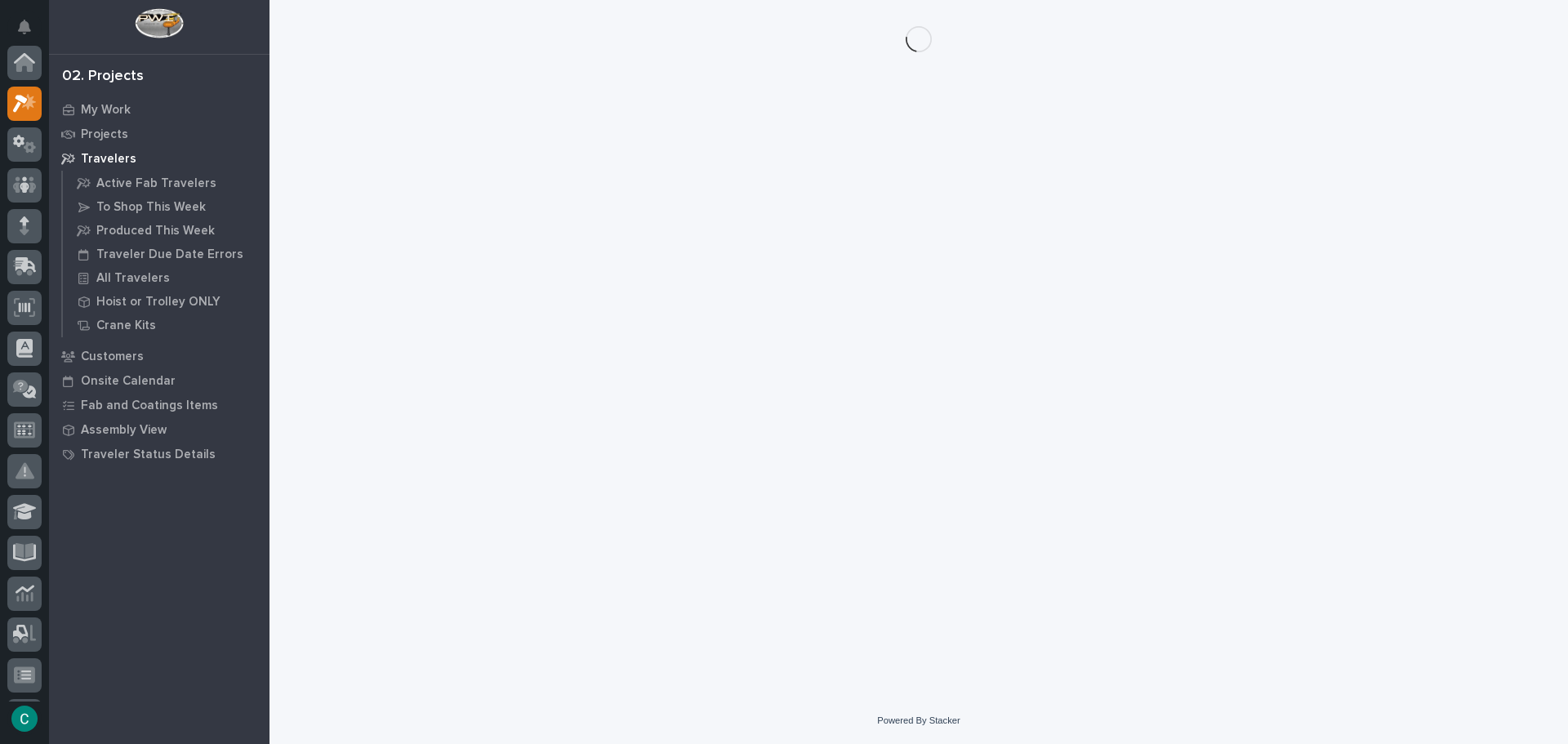
scroll to position [41, 0]
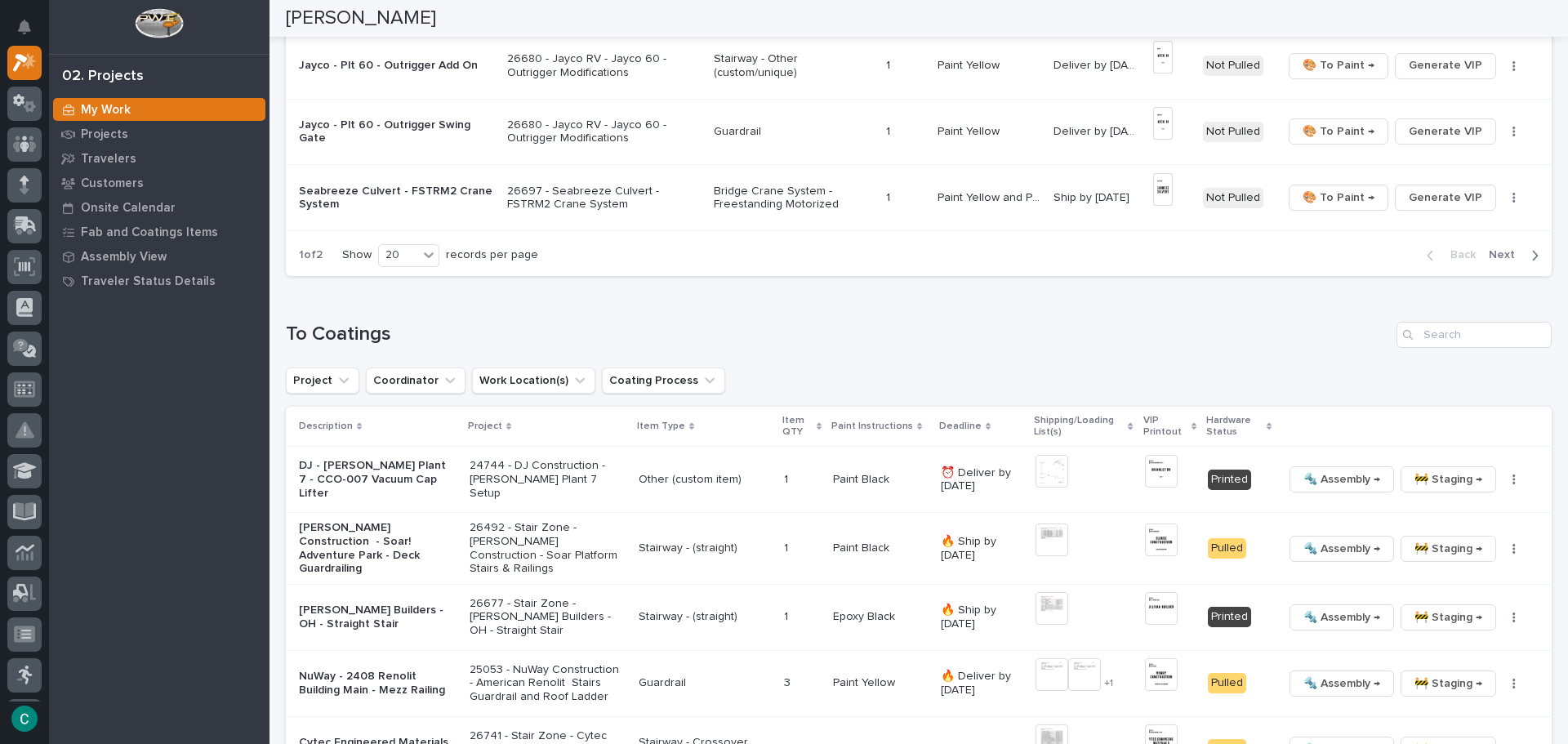
scroll to position [1307, 0]
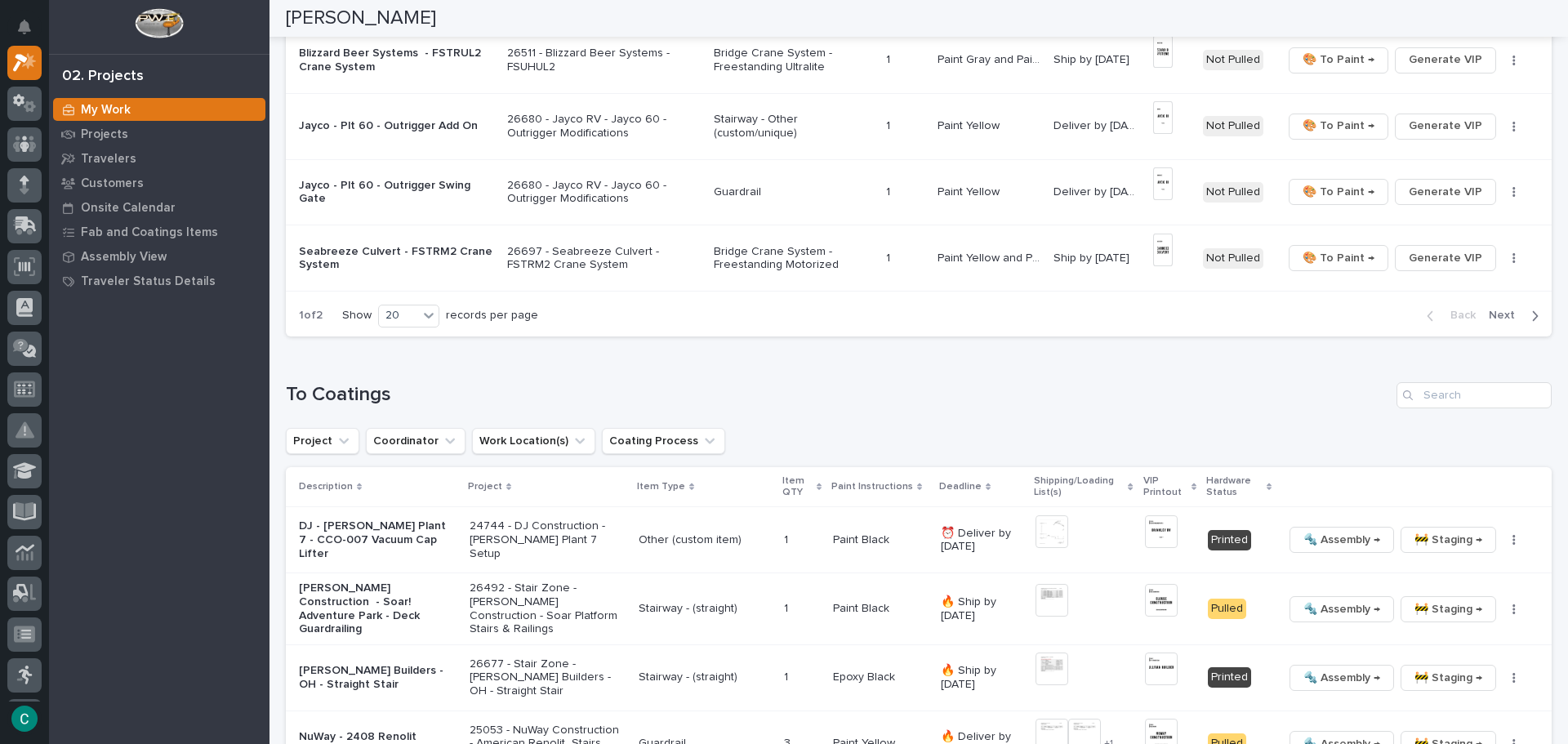
click at [1492, 314] on span "Next" at bounding box center [1508, 315] width 36 height 14
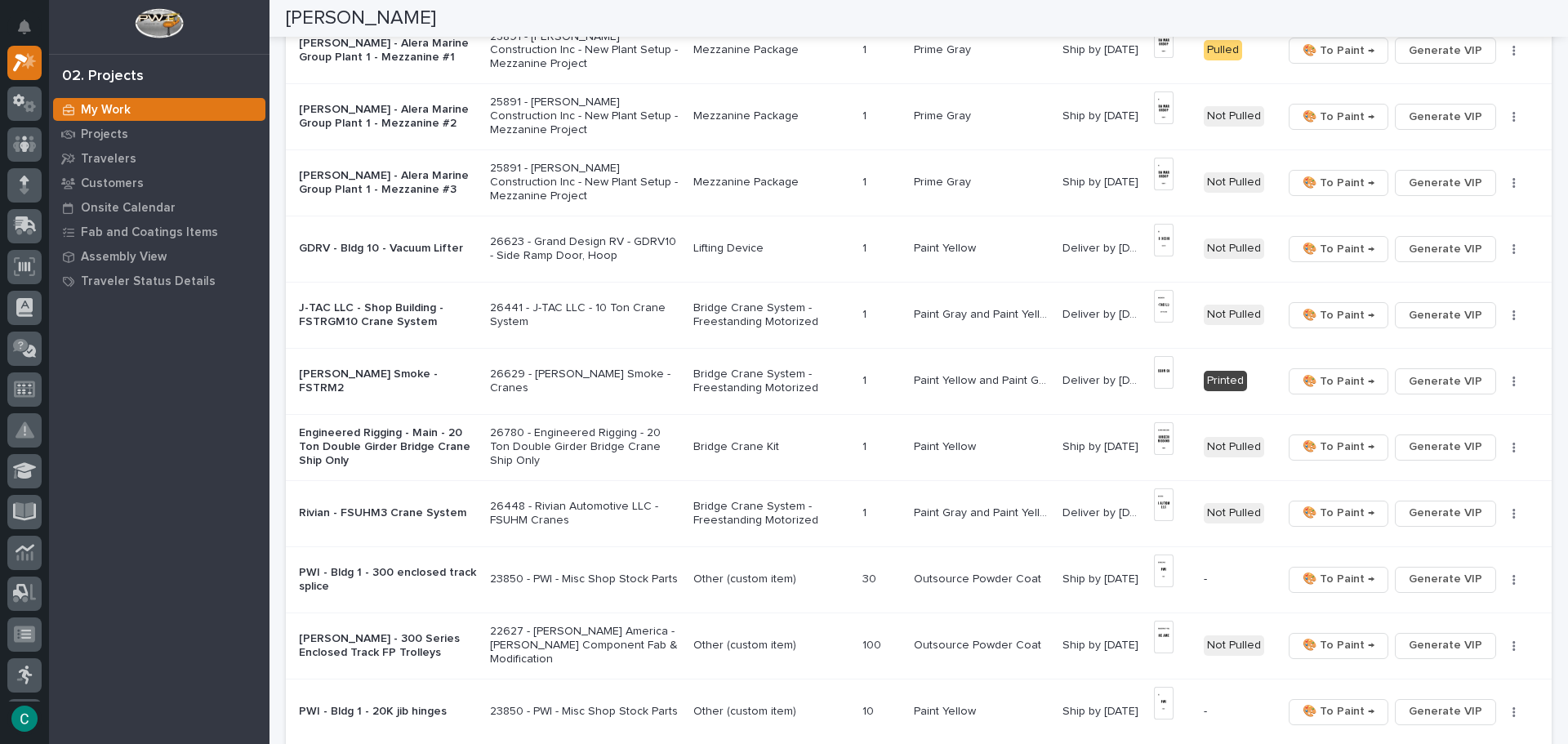
scroll to position [587, 0]
click at [383, 315] on p "J-TAC LLC - Shop Building - FSTRGM10 Crane System" at bounding box center [387, 317] width 178 height 28
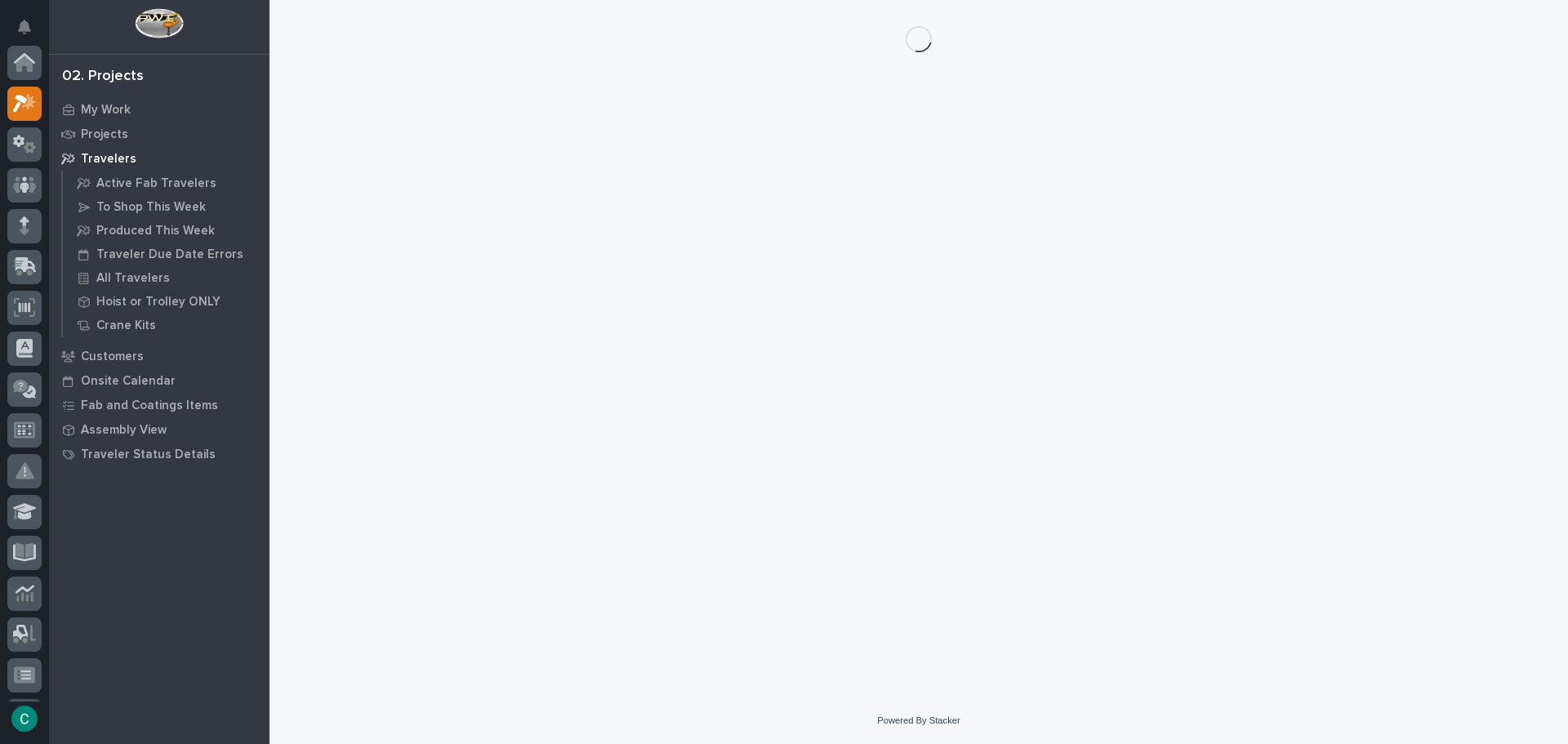
scroll to position [41, 0]
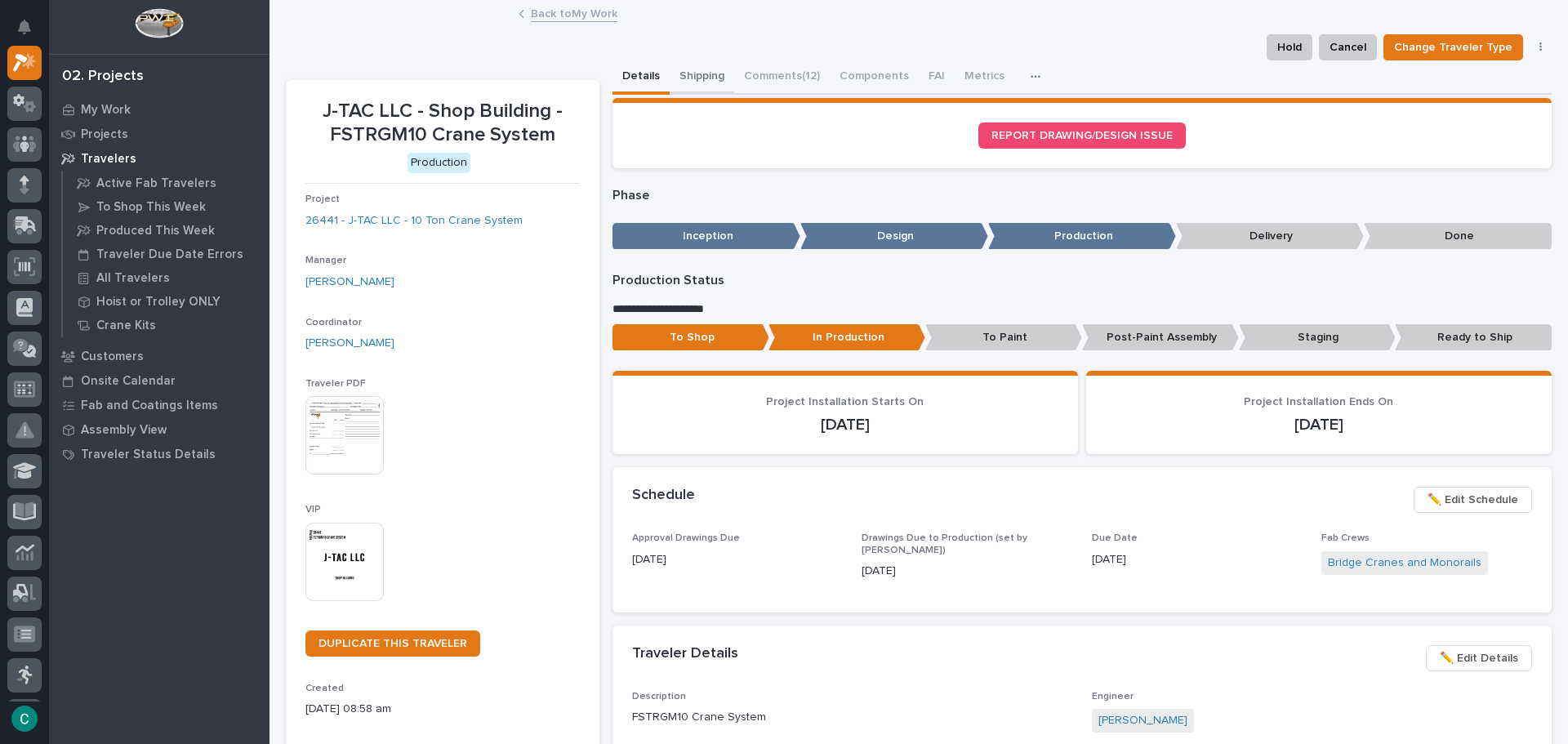
click at [705, 75] on button "Shipping" at bounding box center [702, 78] width 65 height 34
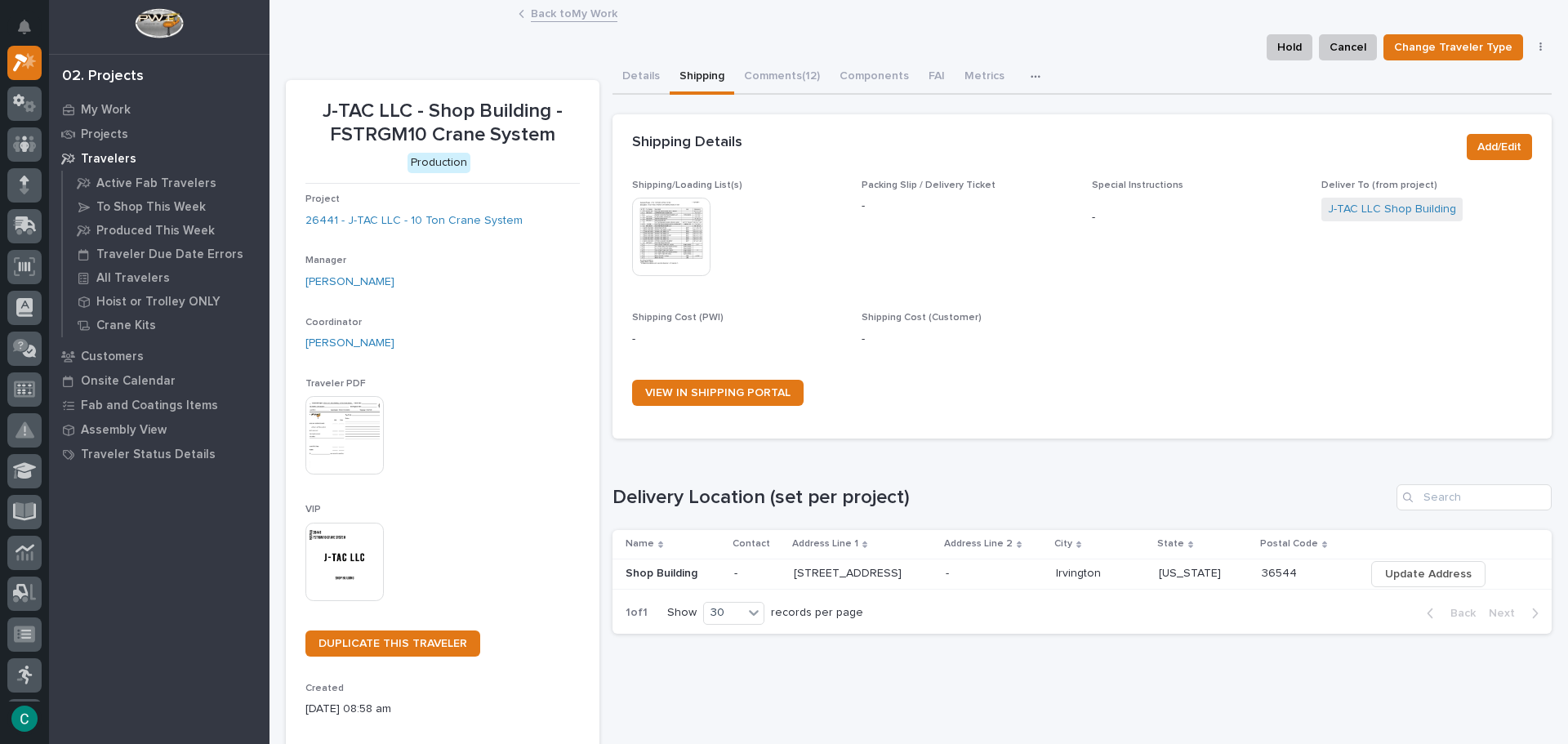
click at [677, 238] on img at bounding box center [671, 236] width 78 height 78
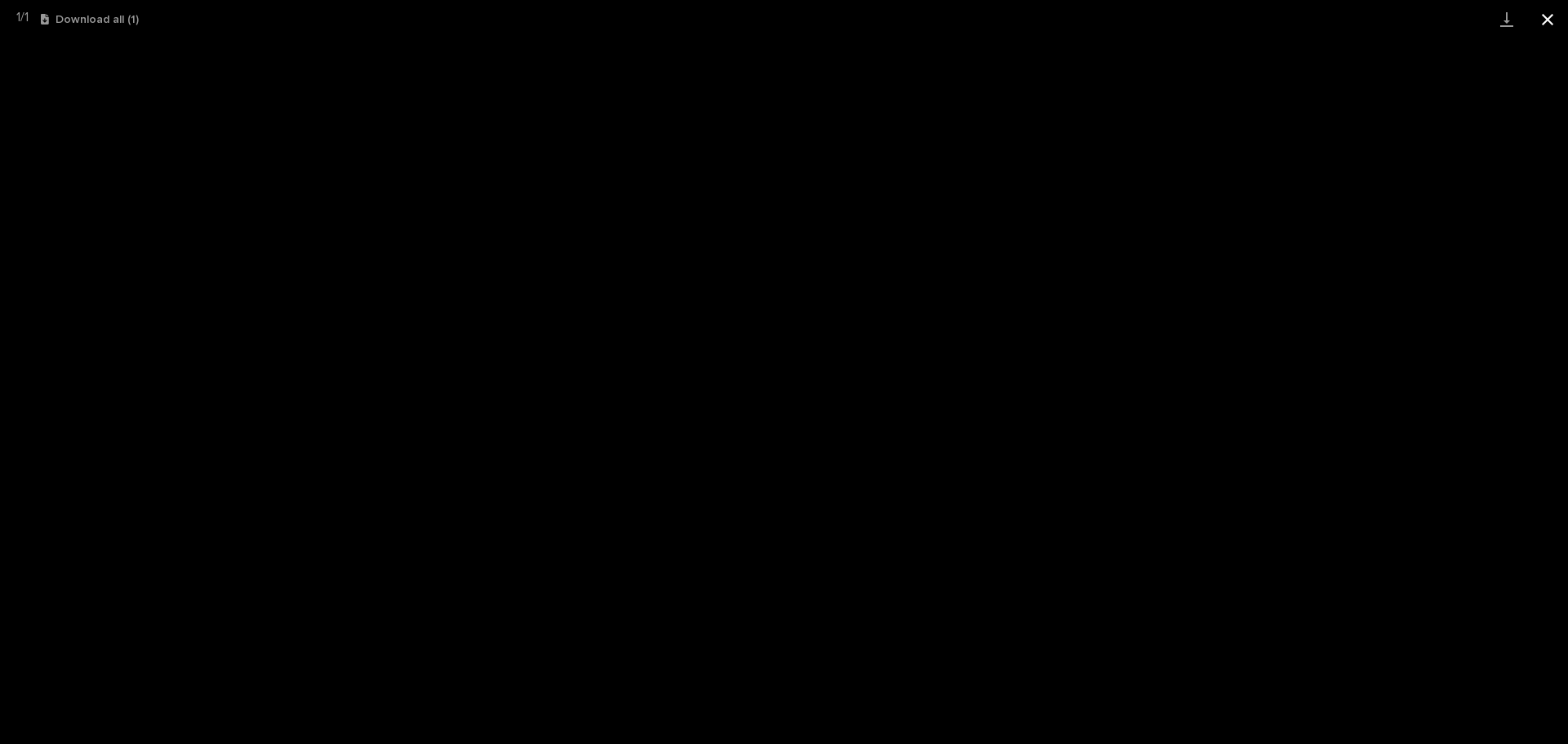
click at [1550, 21] on button "Close gallery" at bounding box center [1547, 19] width 41 height 39
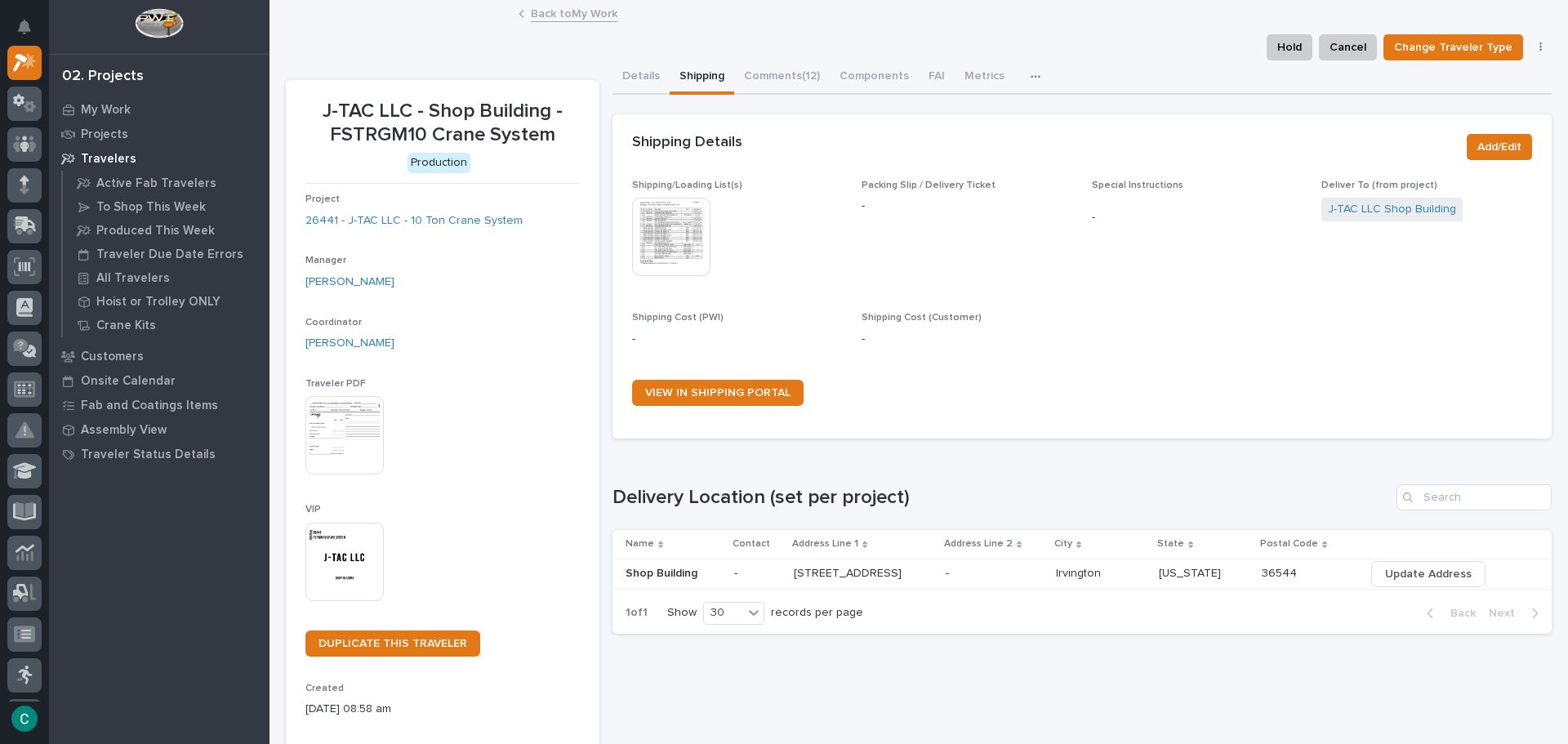
click at [562, 17] on link "Back to My Work" at bounding box center [575, 13] width 87 height 19
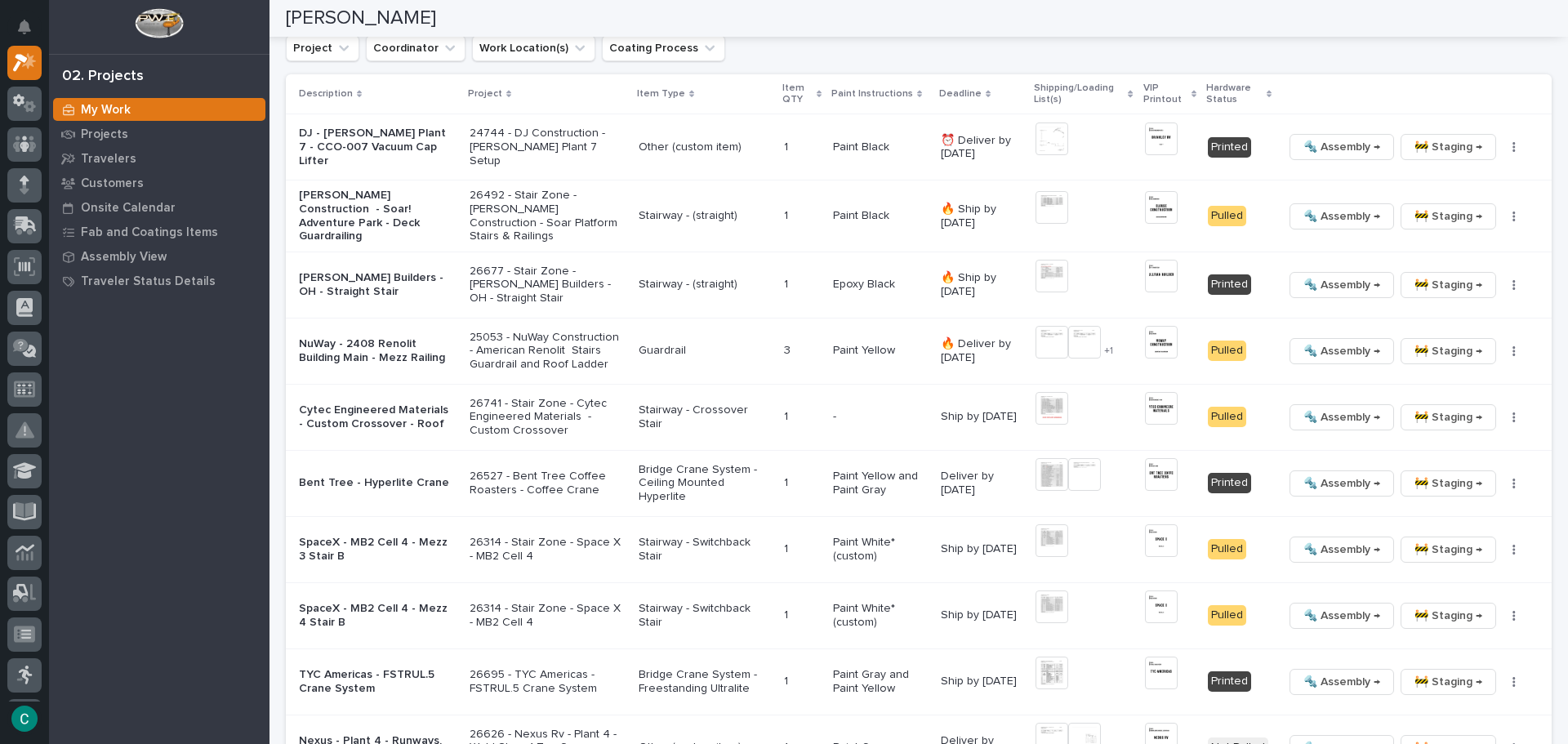
scroll to position [1796, 0]
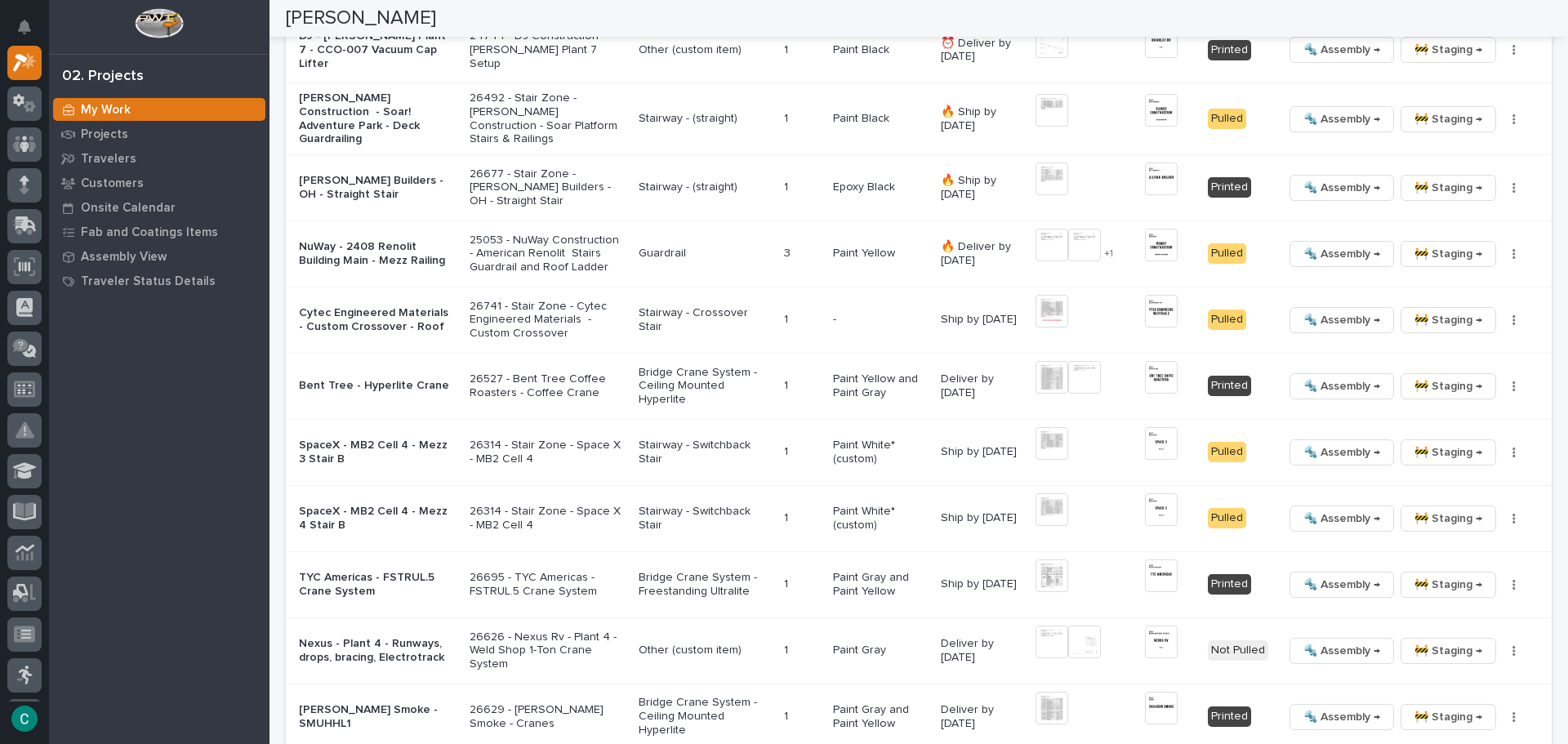
click at [372, 588] on p "TYC Americas - FSTRUL.5 Crane System" at bounding box center [377, 584] width 158 height 28
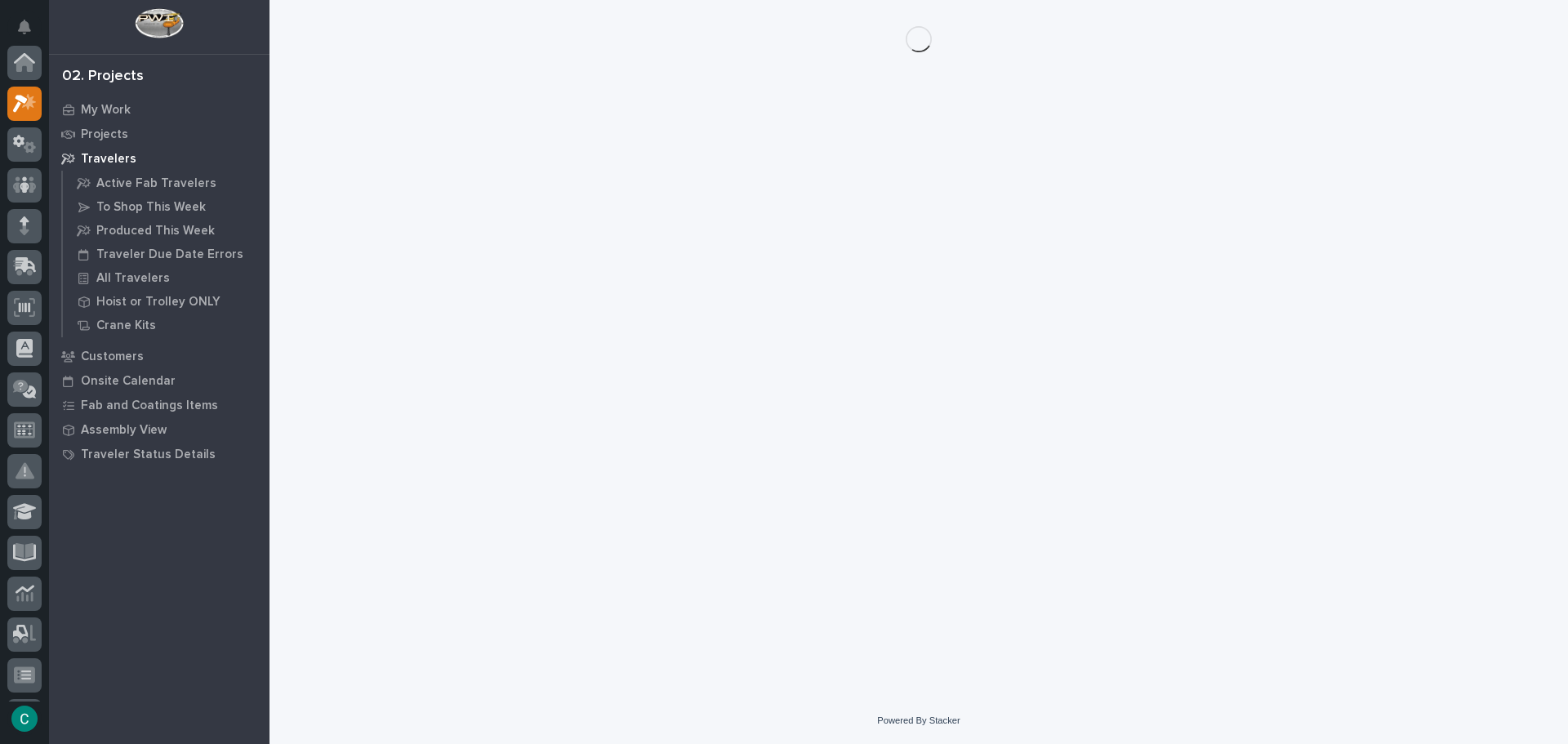
scroll to position [41, 0]
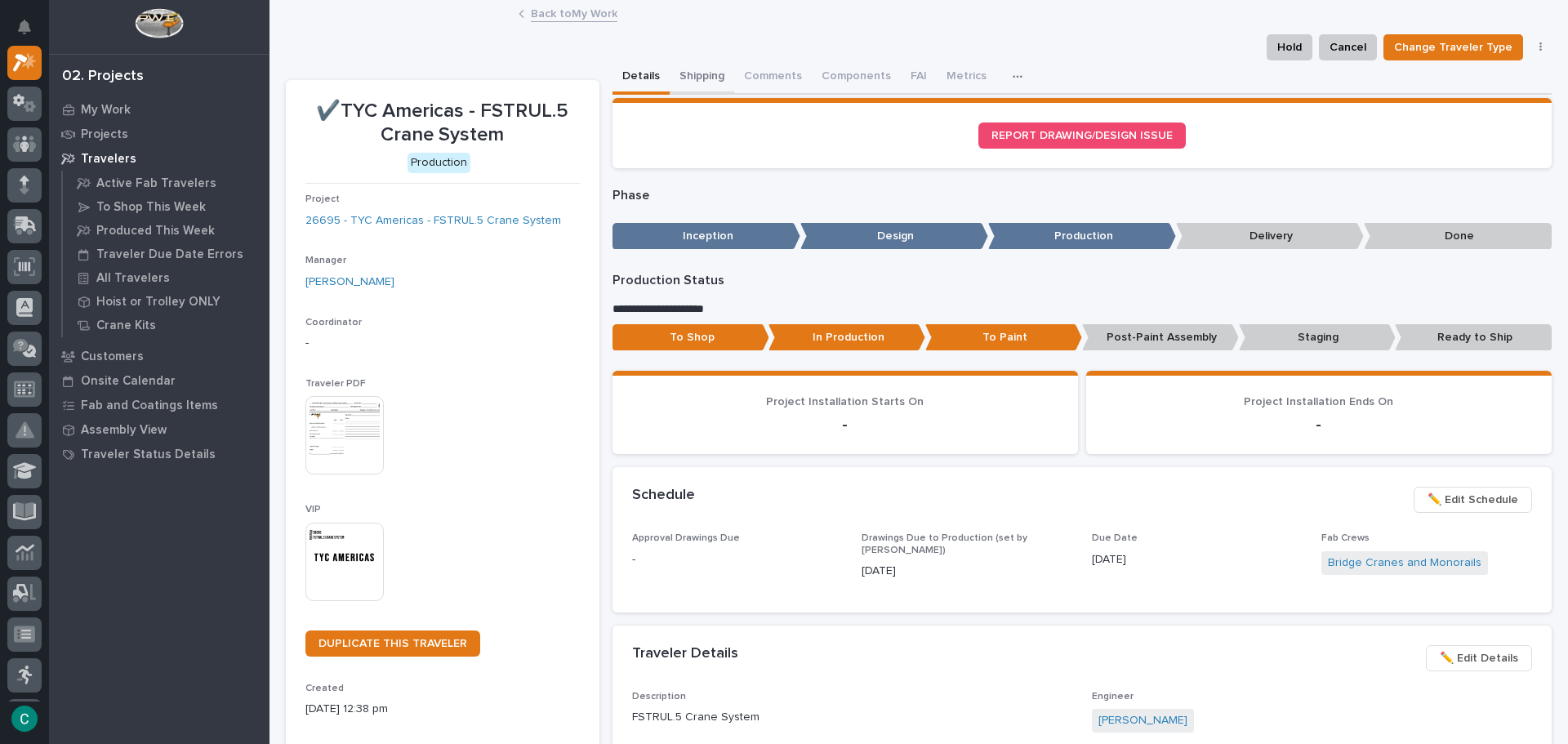
click at [677, 78] on button "Shipping" at bounding box center [702, 78] width 65 height 34
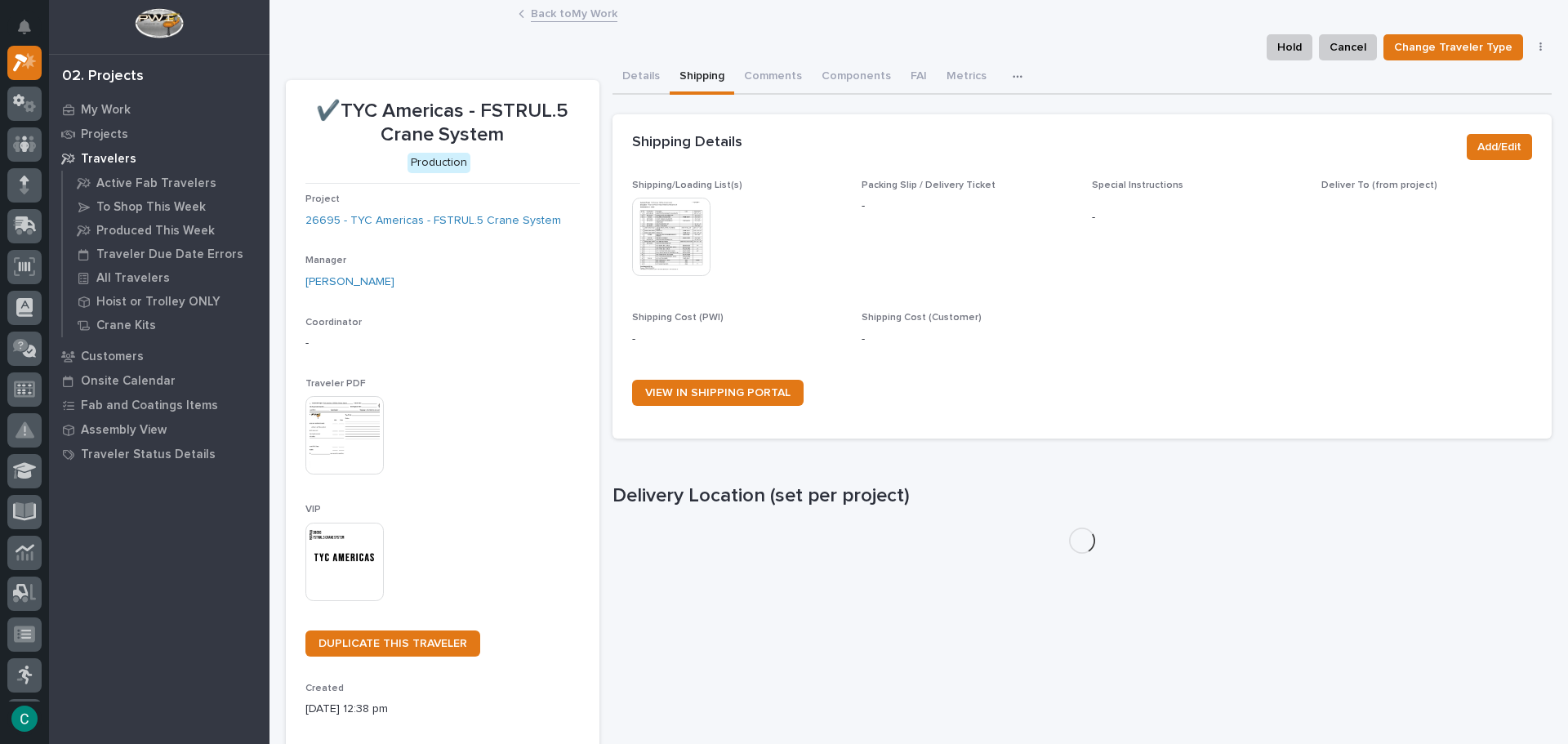
click at [661, 272] on img at bounding box center [671, 236] width 78 height 78
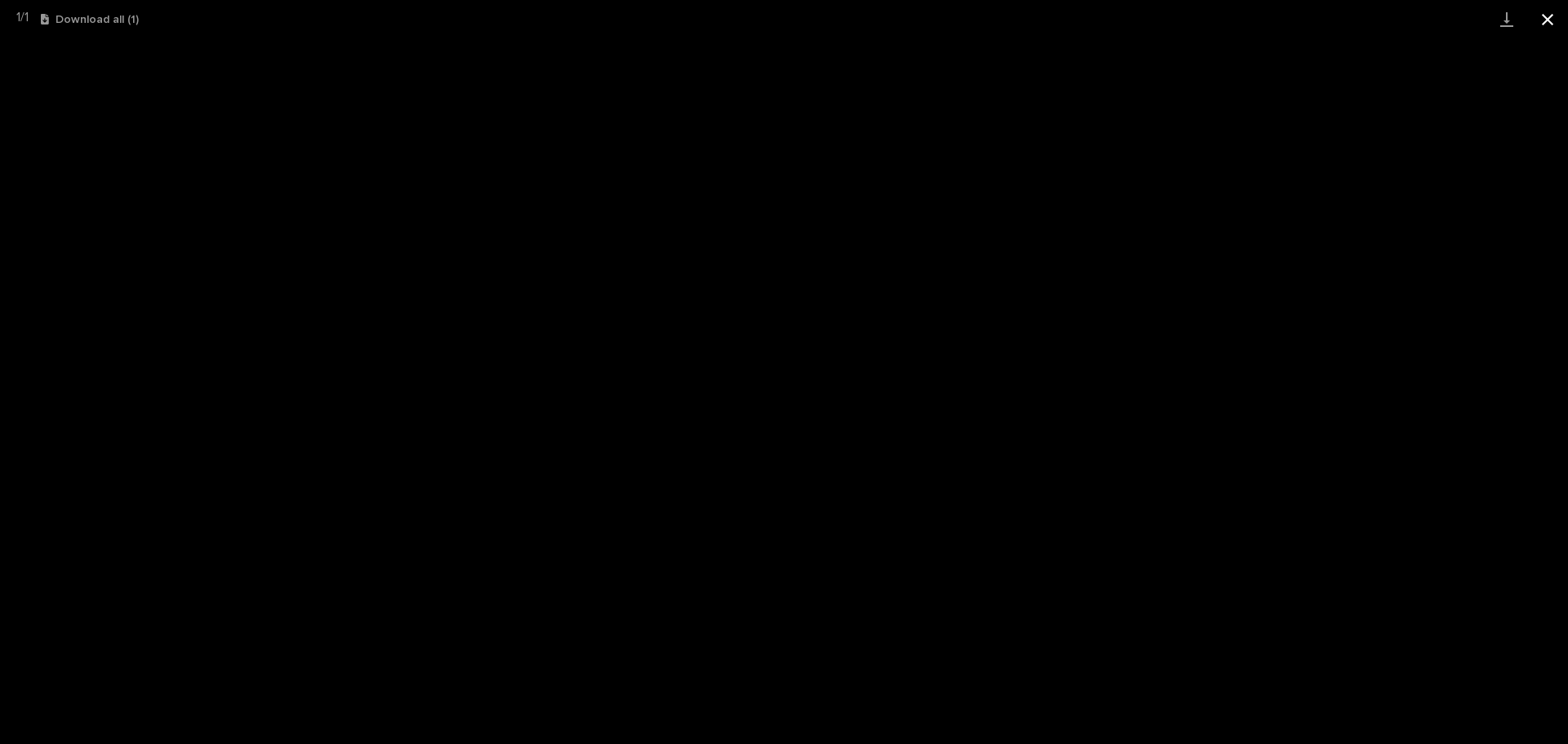
click at [1550, 15] on button "Close gallery" at bounding box center [1547, 19] width 41 height 39
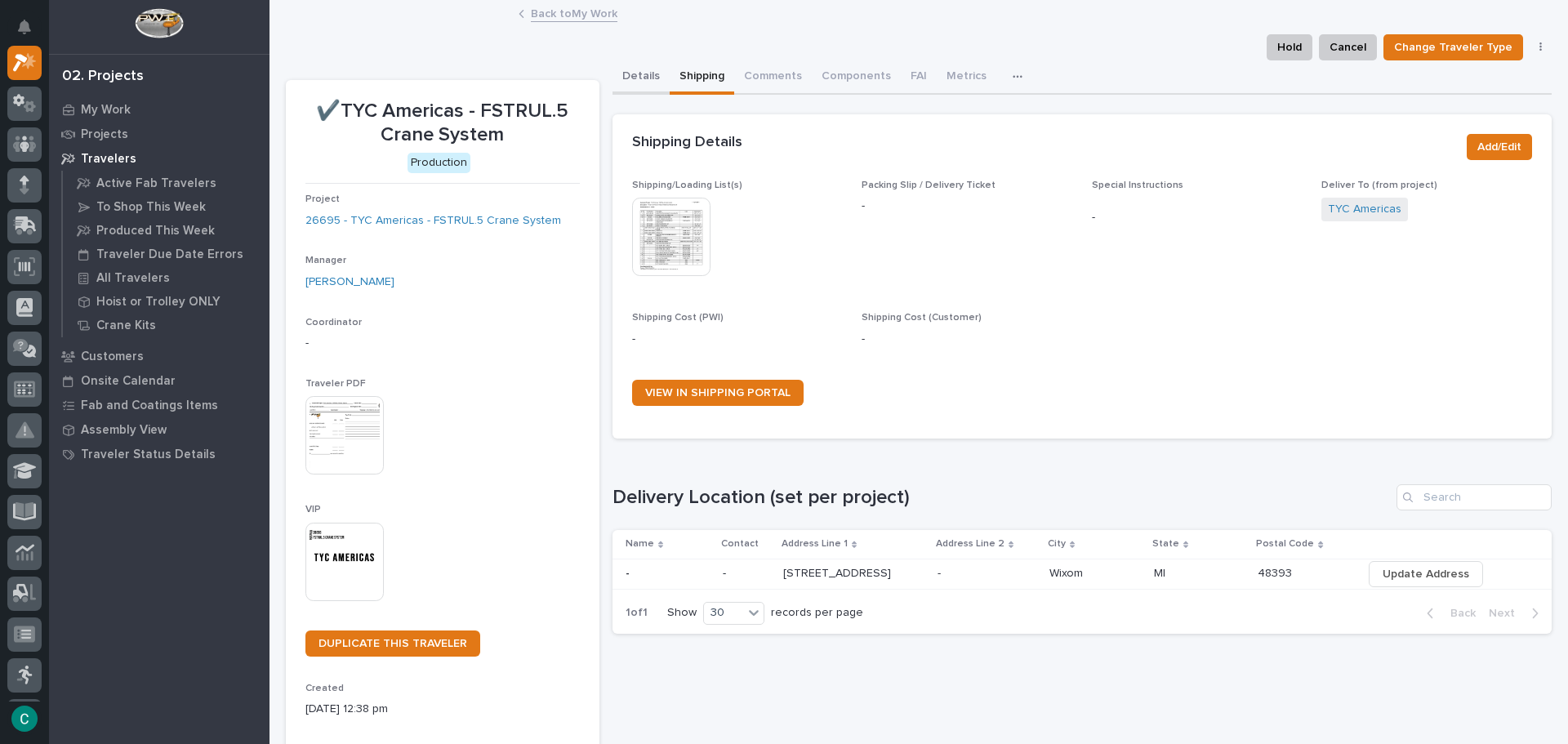
click at [635, 73] on button "Details" at bounding box center [641, 78] width 57 height 34
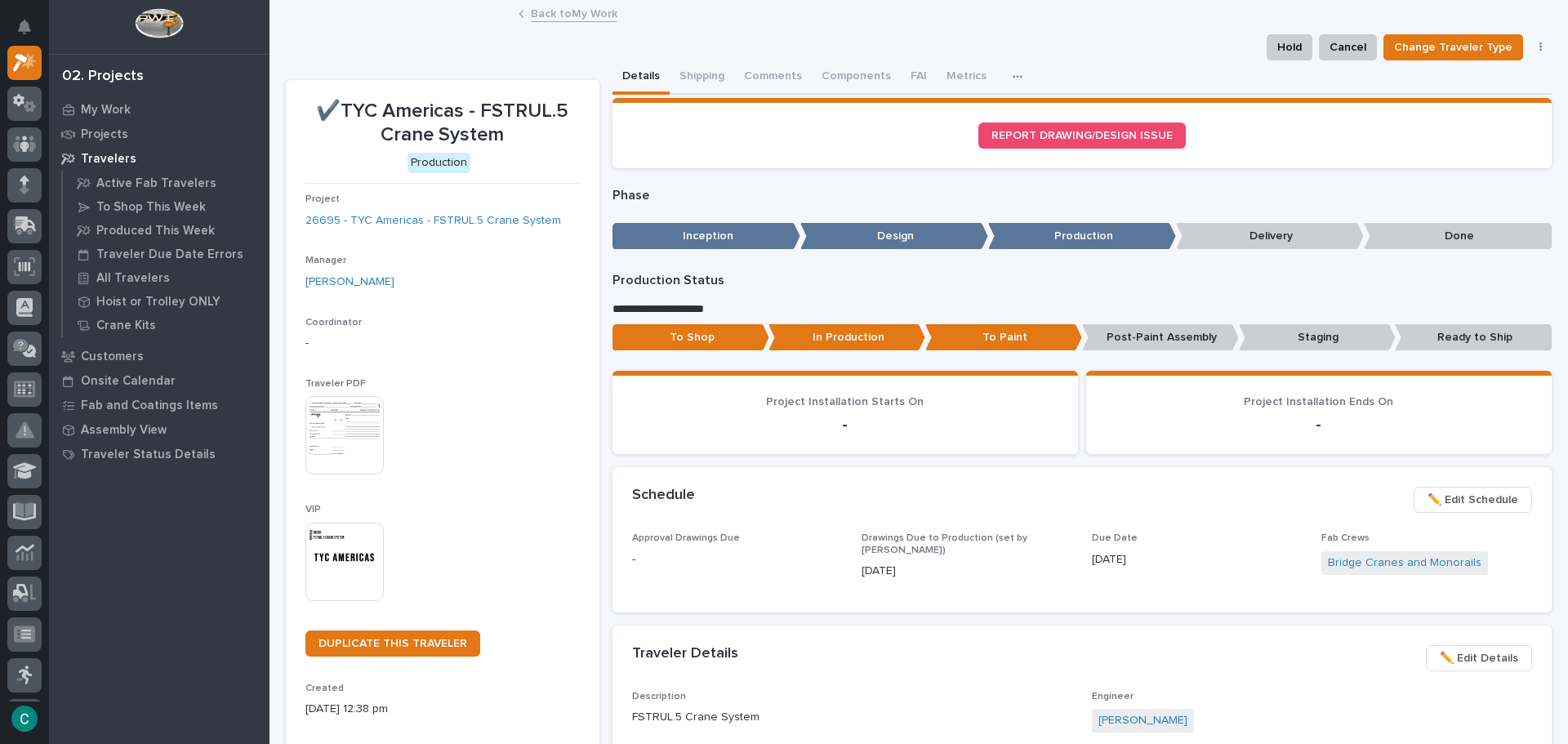
click at [353, 557] on img at bounding box center [345, 561] width 78 height 78
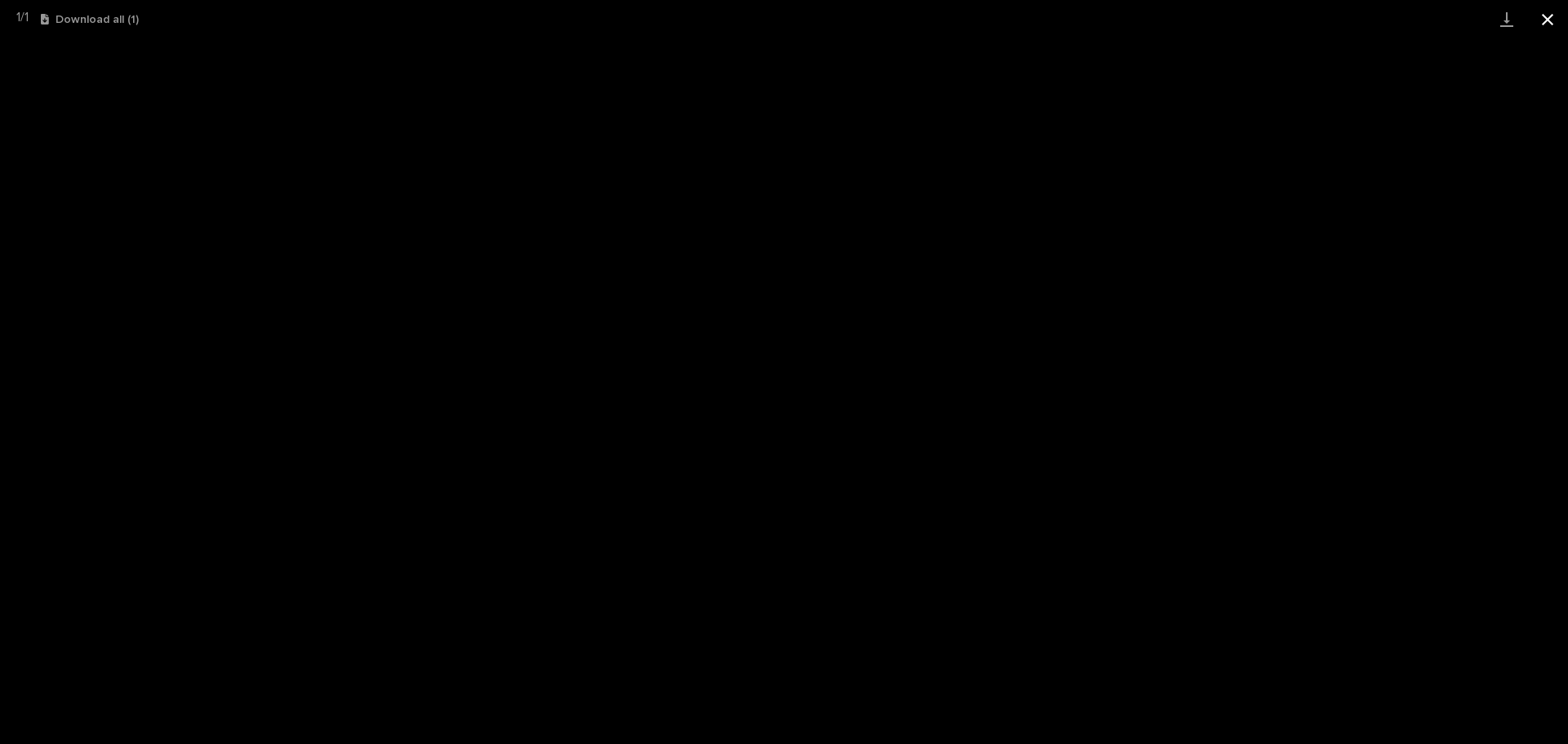
click at [1546, 9] on button "Close gallery" at bounding box center [1547, 19] width 41 height 39
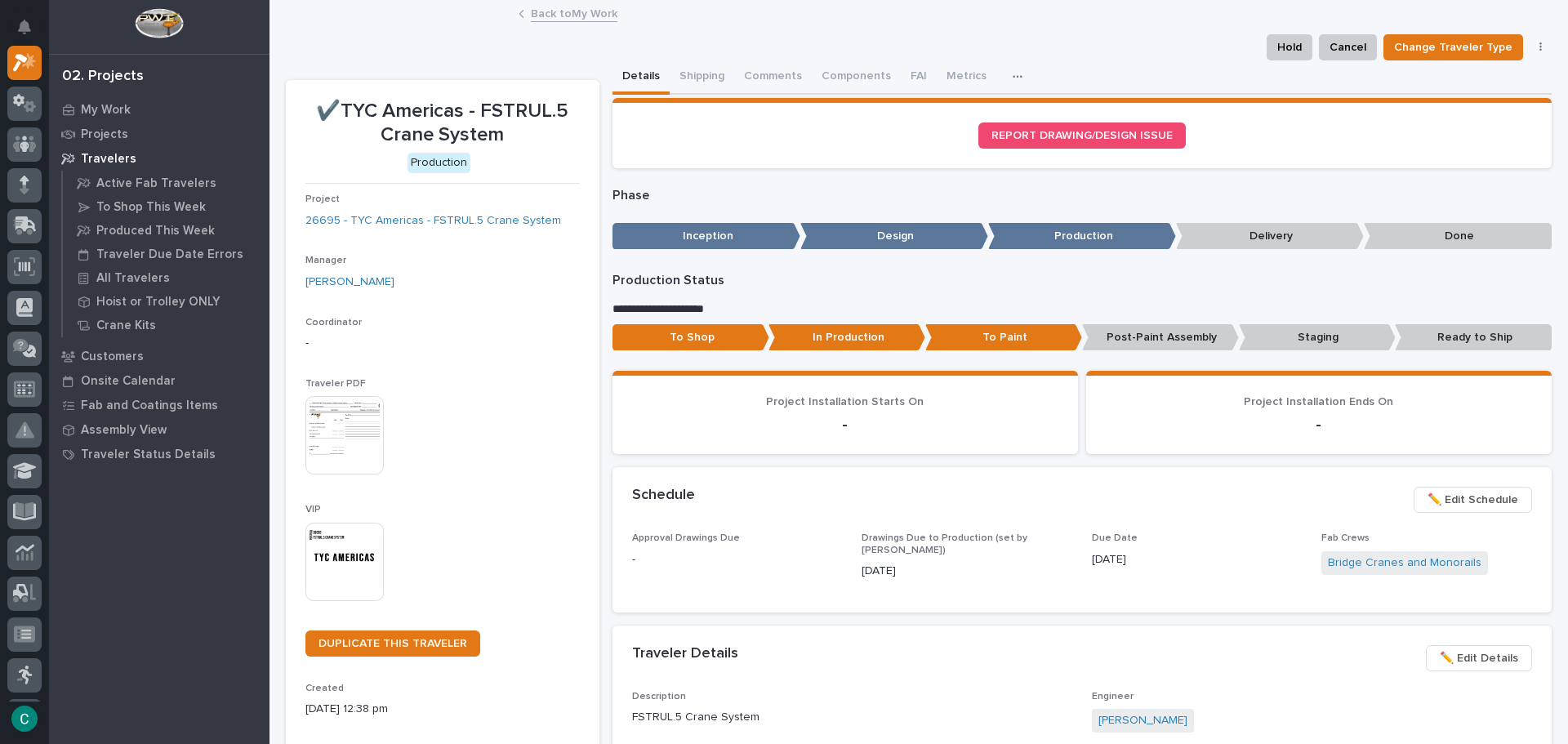
click at [558, 14] on link "Back to My Work" at bounding box center [575, 13] width 87 height 19
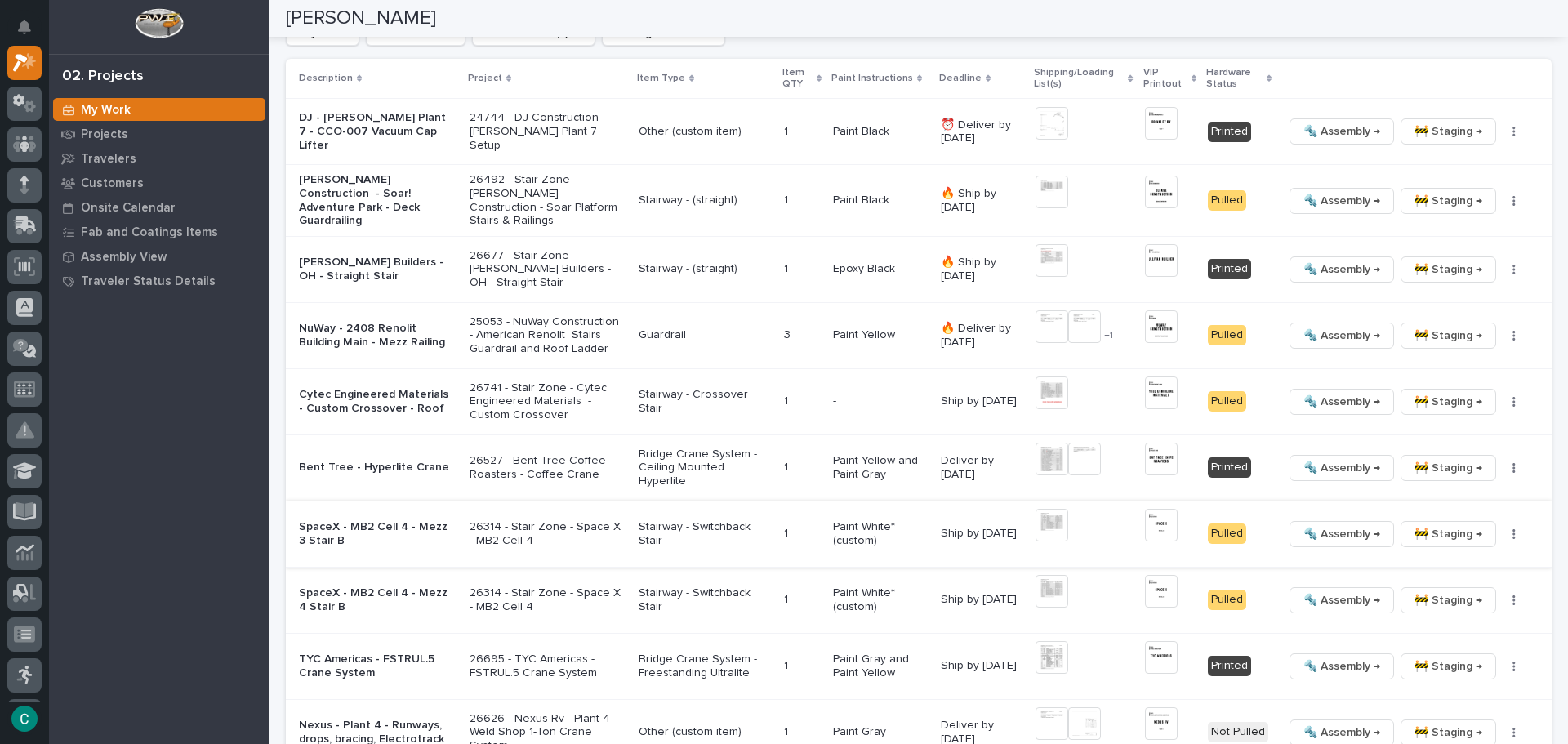
scroll to position [1551, 0]
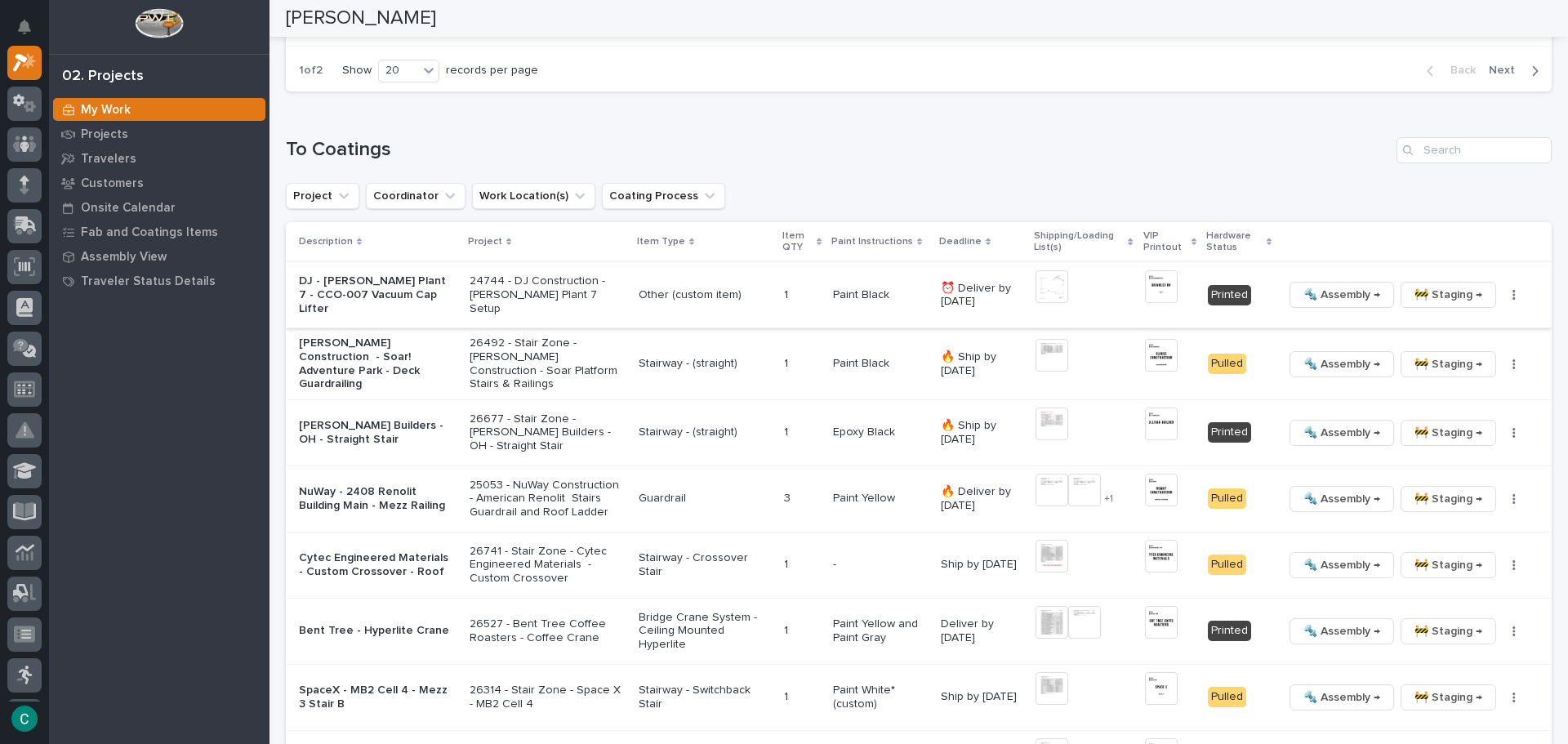
click at [1043, 300] on img at bounding box center [1052, 287] width 32 height 32
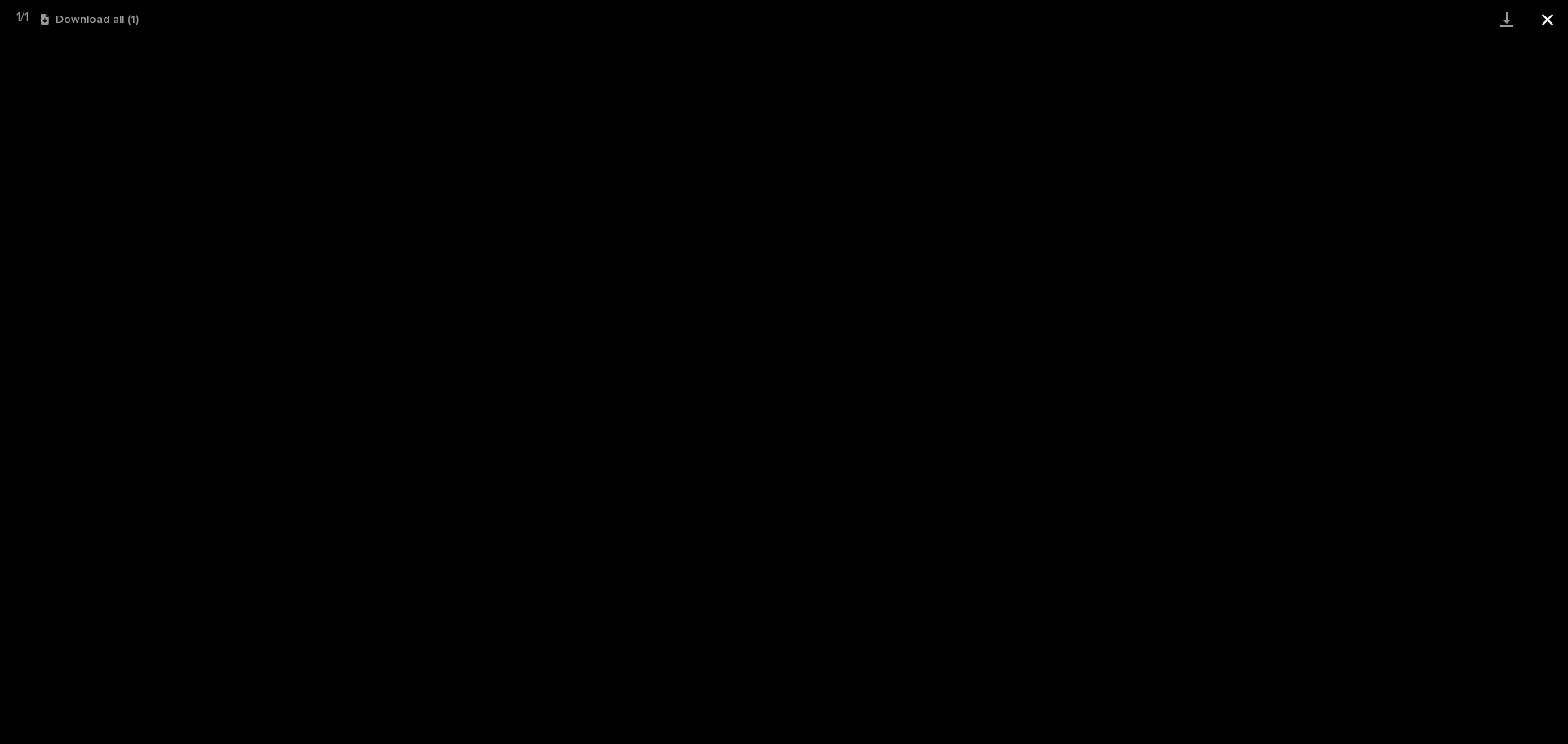
click at [1536, 18] on button "Close gallery" at bounding box center [1547, 19] width 41 height 39
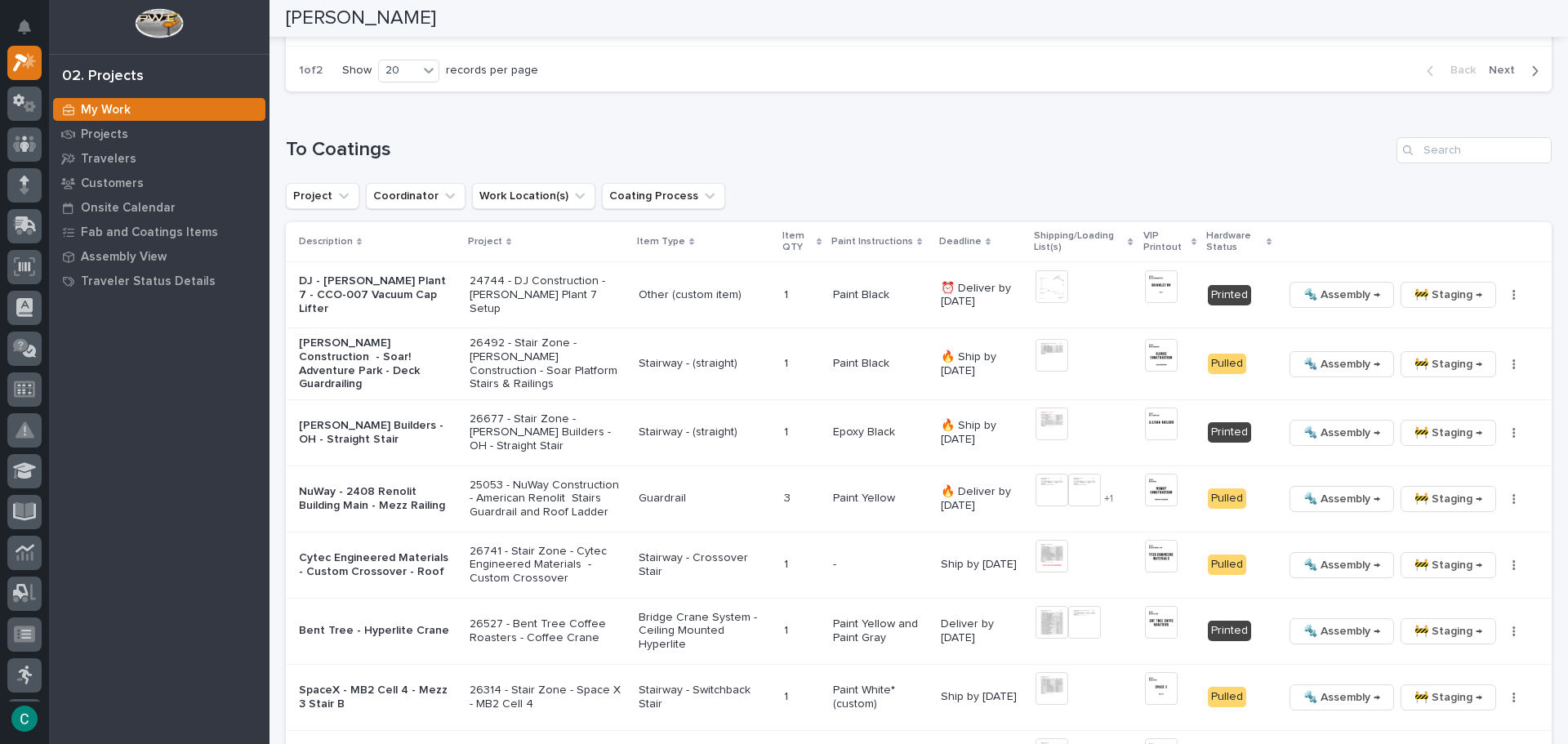
scroll to position [1558, 0]
